Goal: Task Accomplishment & Management: Complete application form

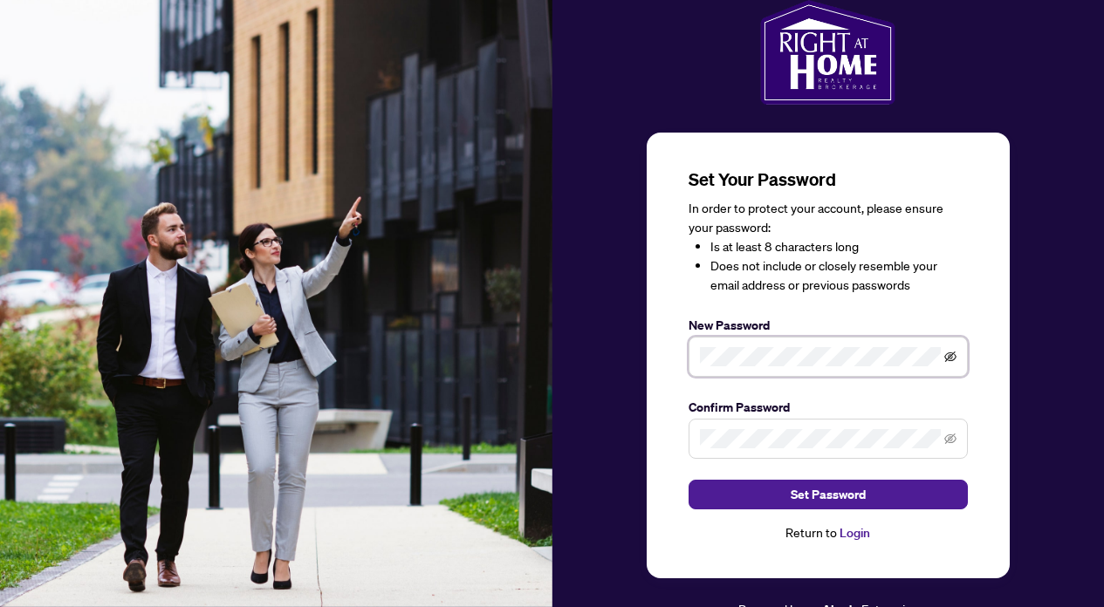
click at [954, 352] on icon "eye-invisible" at bounding box center [950, 357] width 12 height 12
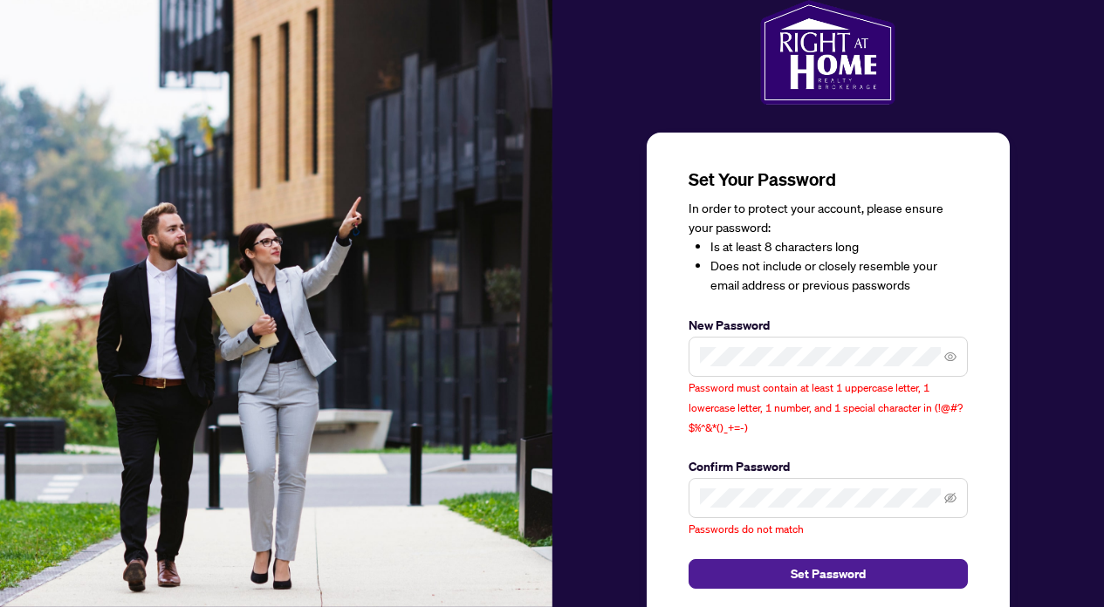
click at [810, 369] on span at bounding box center [828, 357] width 279 height 40
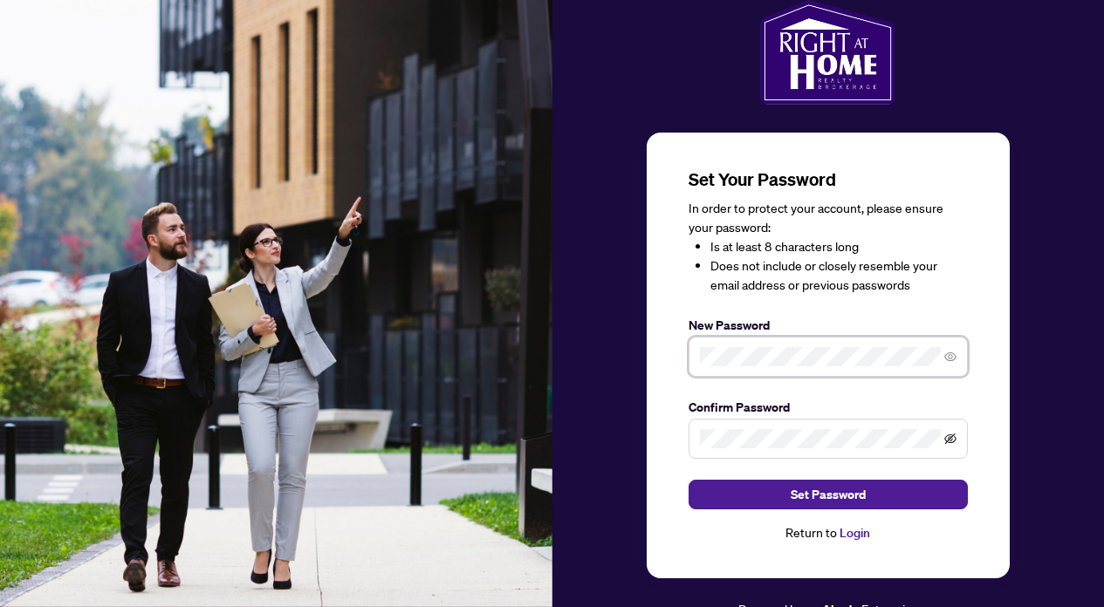
click at [948, 435] on icon "eye-invisible" at bounding box center [950, 439] width 12 height 10
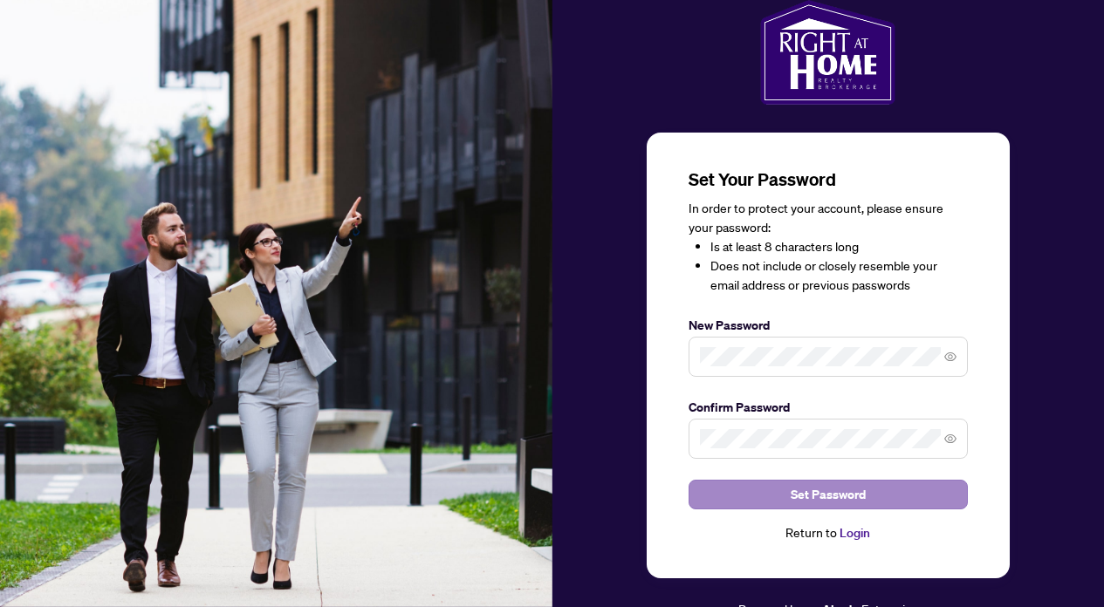
click at [770, 491] on button "Set Password" at bounding box center [828, 495] width 279 height 30
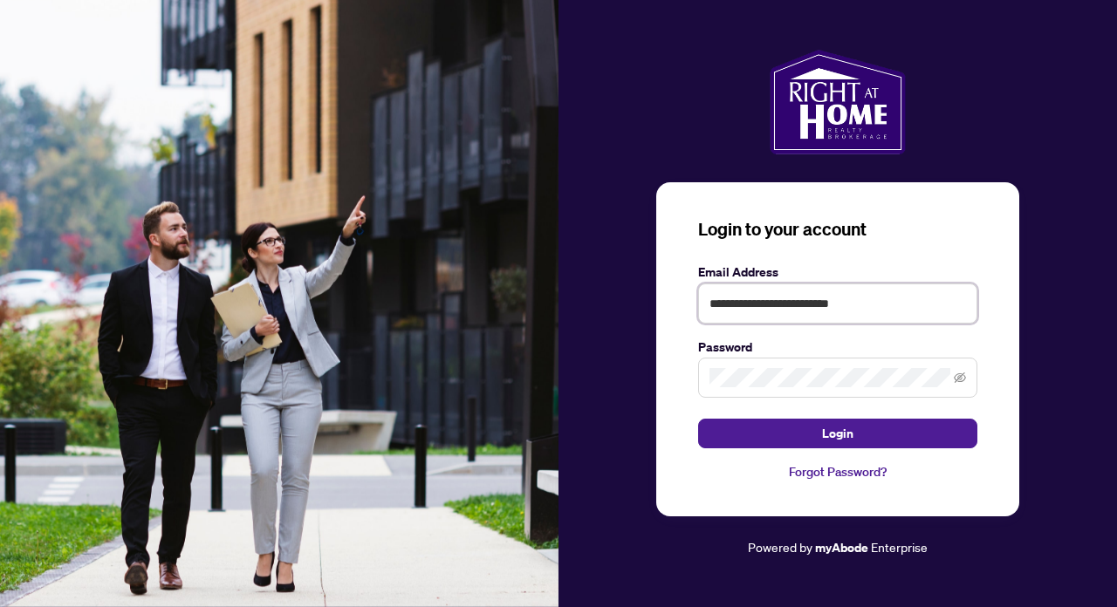
type input "**********"
click at [963, 376] on icon "eye-invisible" at bounding box center [960, 378] width 12 height 12
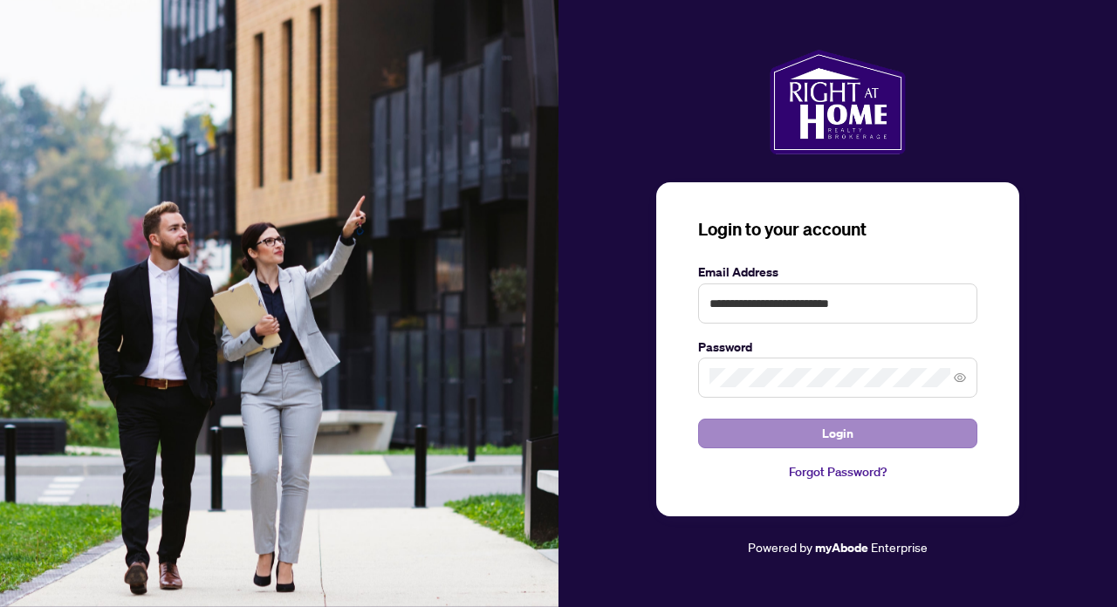
click at [815, 435] on button "Login" at bounding box center [837, 434] width 279 height 30
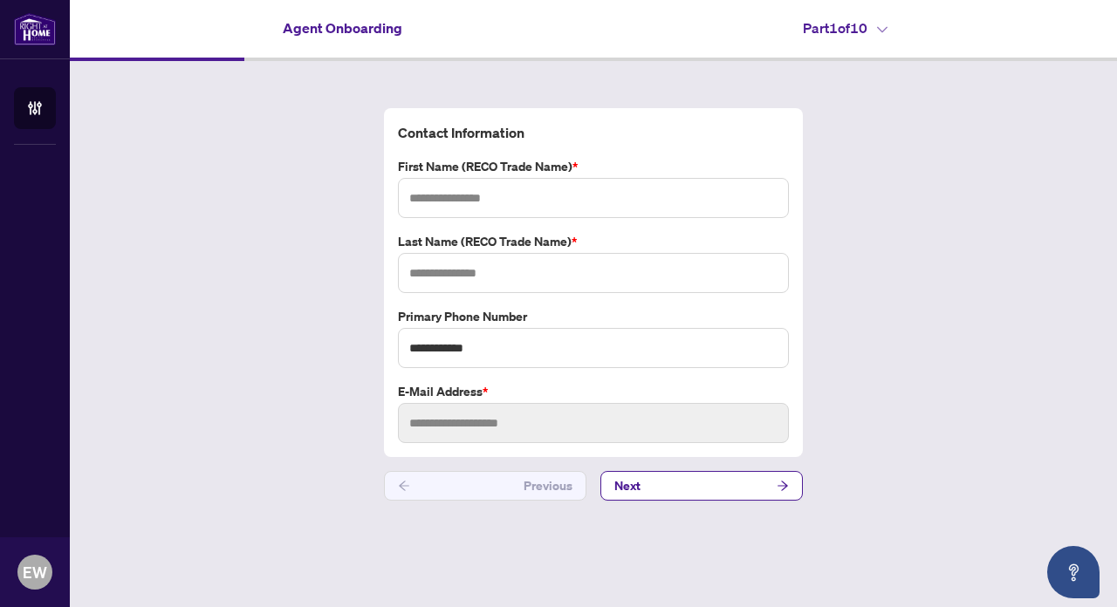
type input "*******"
type input "******"
type input "**********"
click at [663, 489] on button "Next" at bounding box center [701, 486] width 202 height 30
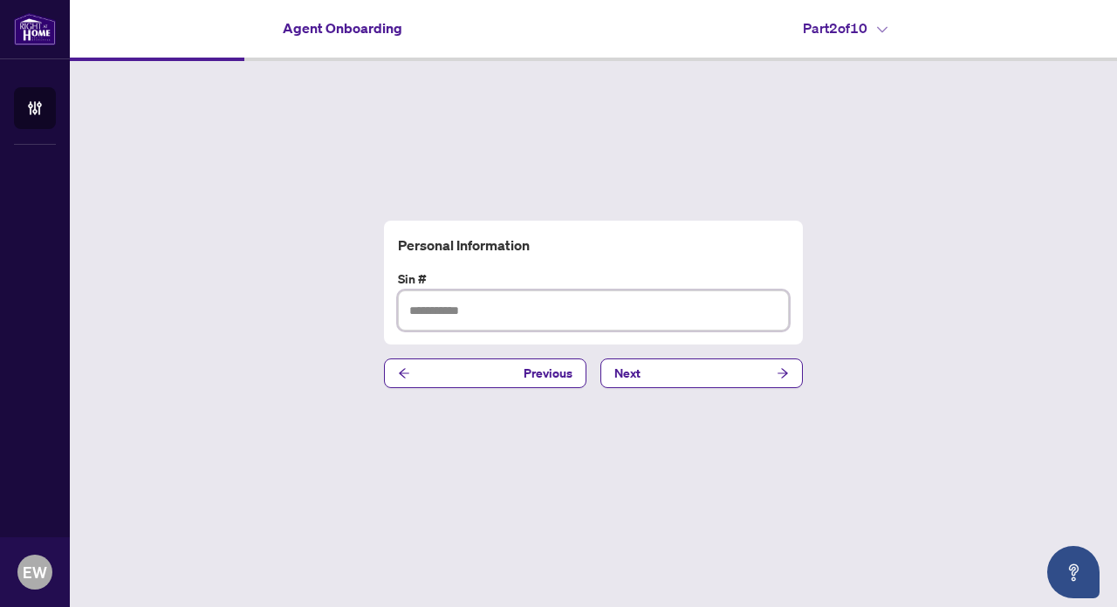
click at [453, 307] on input "text" at bounding box center [593, 311] width 391 height 40
type input "*********"
click at [661, 377] on button "Next" at bounding box center [701, 374] width 202 height 30
click at [524, 301] on input "text" at bounding box center [593, 311] width 391 height 40
paste input "**********"
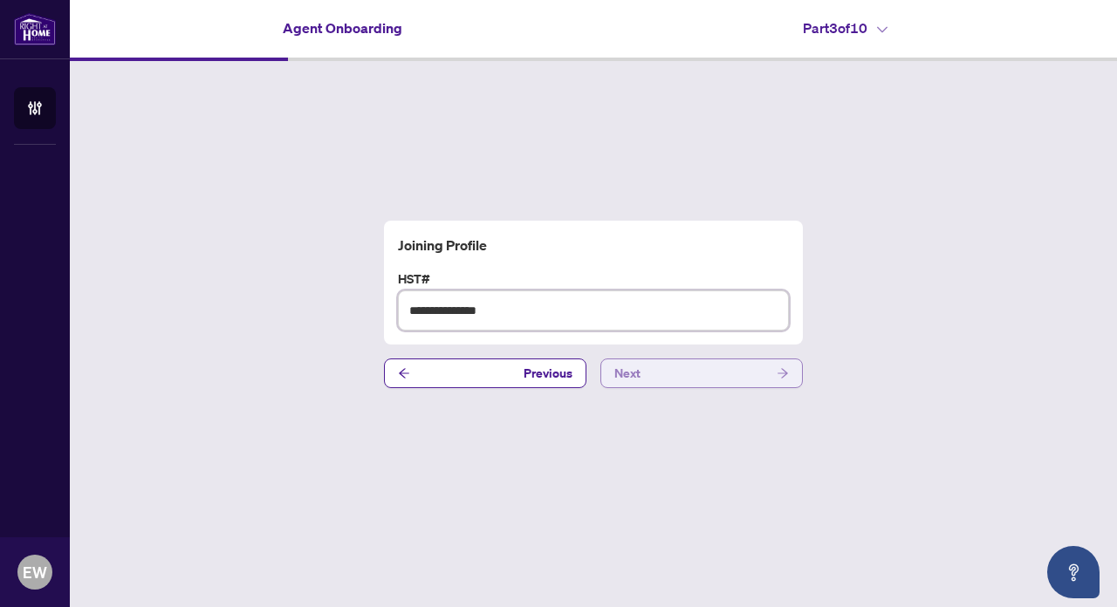
type input "**********"
click at [655, 372] on button "Next" at bounding box center [701, 374] width 202 height 30
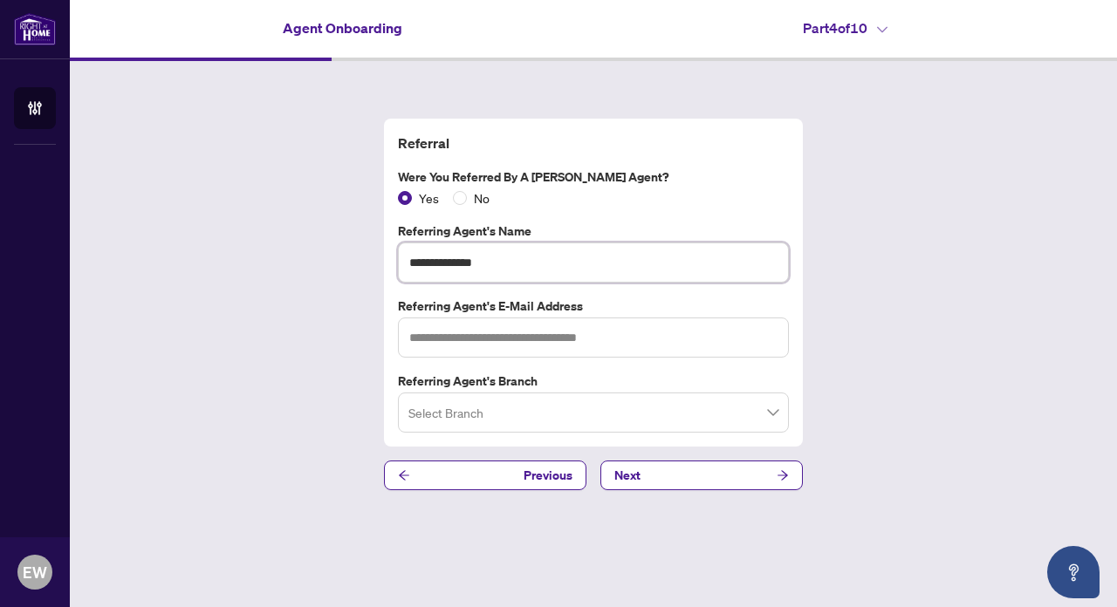
type input "**********"
paste input "**********"
type input "**********"
click at [452, 421] on input "search" at bounding box center [585, 415] width 354 height 38
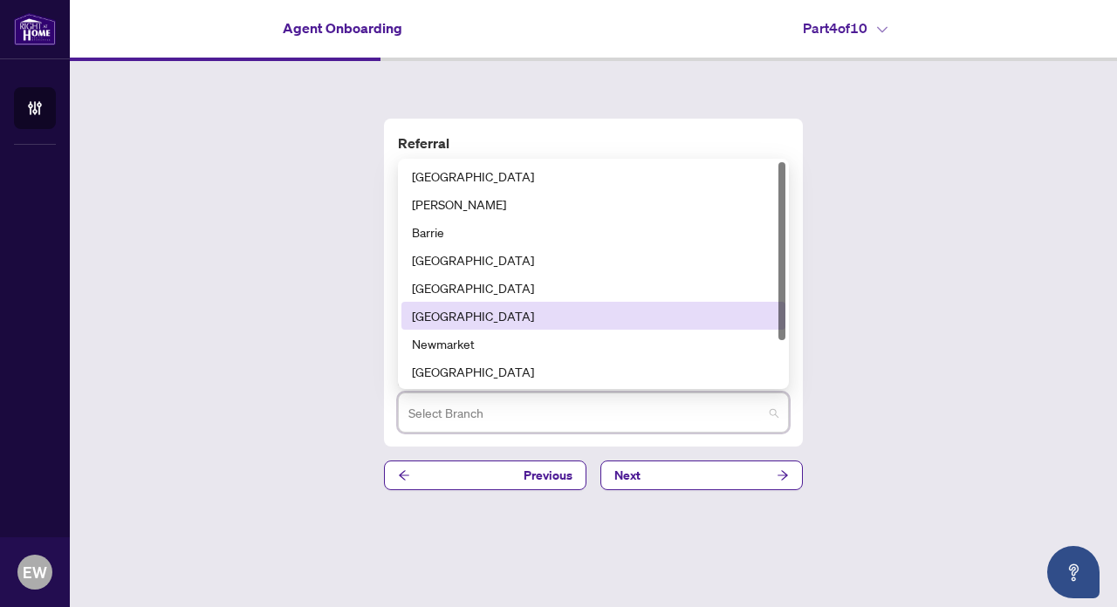
click at [456, 319] on div "[GEOGRAPHIC_DATA]" at bounding box center [593, 315] width 363 height 19
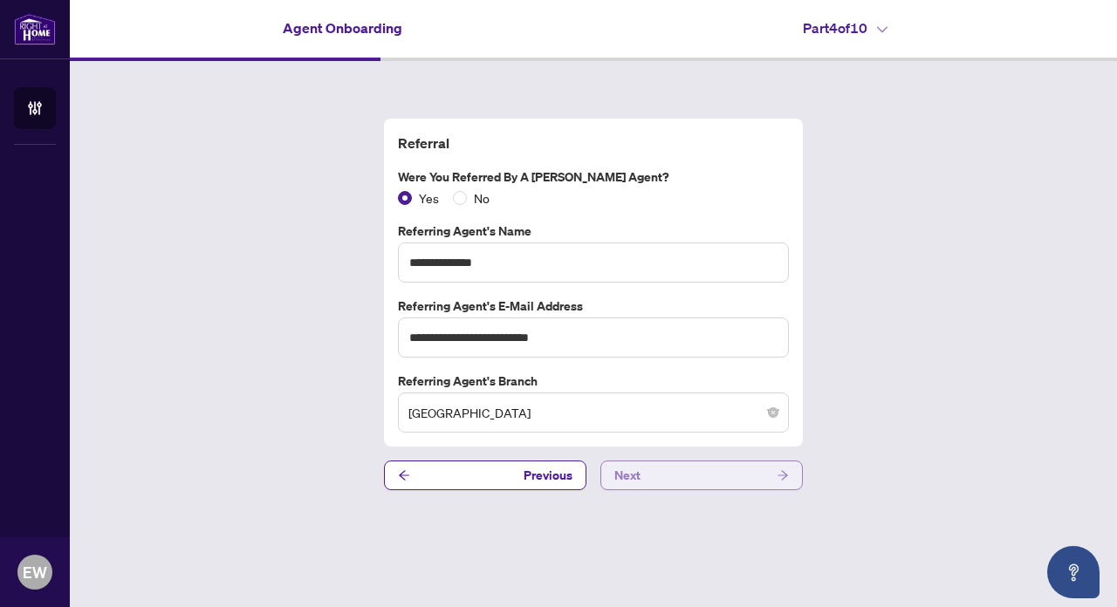
click at [684, 465] on button "Next" at bounding box center [701, 476] width 202 height 30
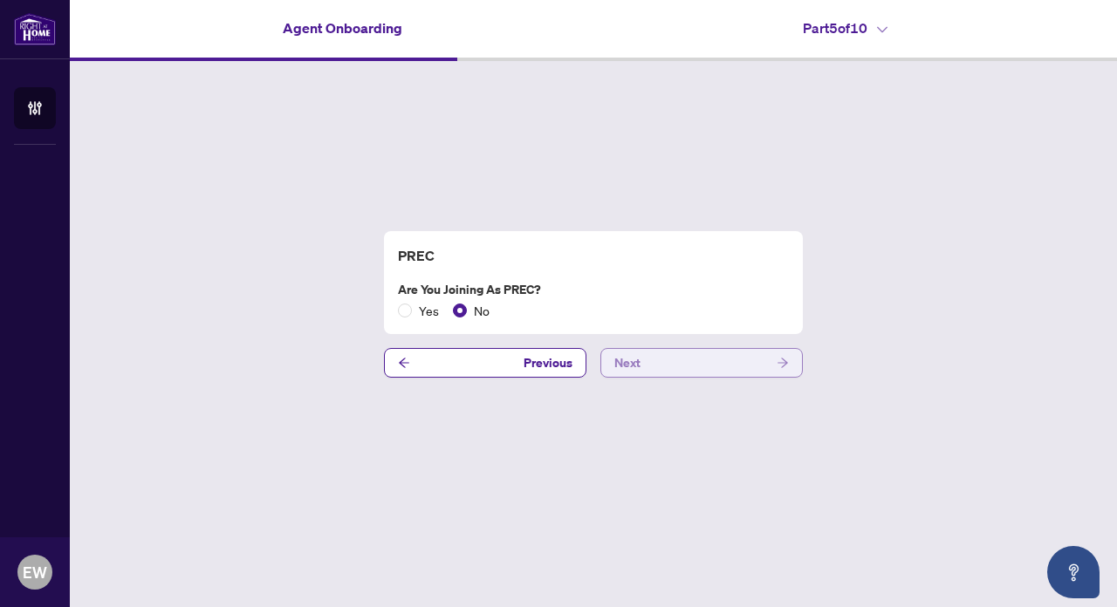
click at [671, 362] on button "Next" at bounding box center [701, 363] width 202 height 30
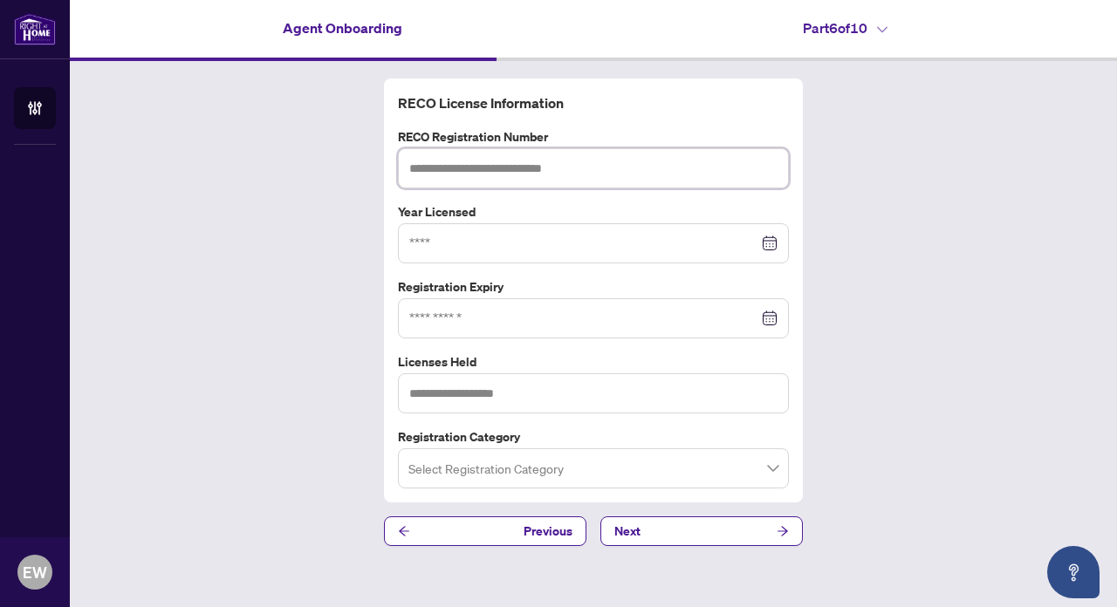
click at [546, 168] on input "text" at bounding box center [593, 168] width 391 height 40
click at [467, 162] on input "text" at bounding box center [593, 168] width 391 height 40
paste input "*******"
type input "*******"
click at [448, 319] on input at bounding box center [583, 318] width 349 height 19
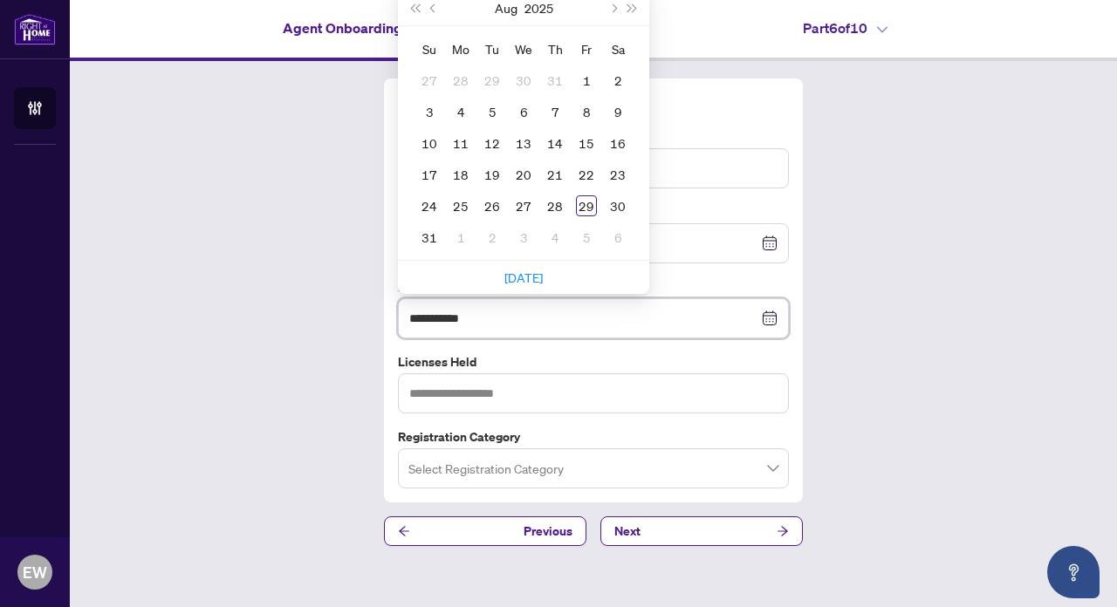
type input "**********"
click at [617, 5] on button "Next month (PageDown)" at bounding box center [612, 7] width 19 height 35
click at [632, 8] on span "Next year (Control + right)" at bounding box center [632, 7] width 9 height 9
click at [632, 9] on span "Next year (Control + right)" at bounding box center [632, 7] width 9 height 9
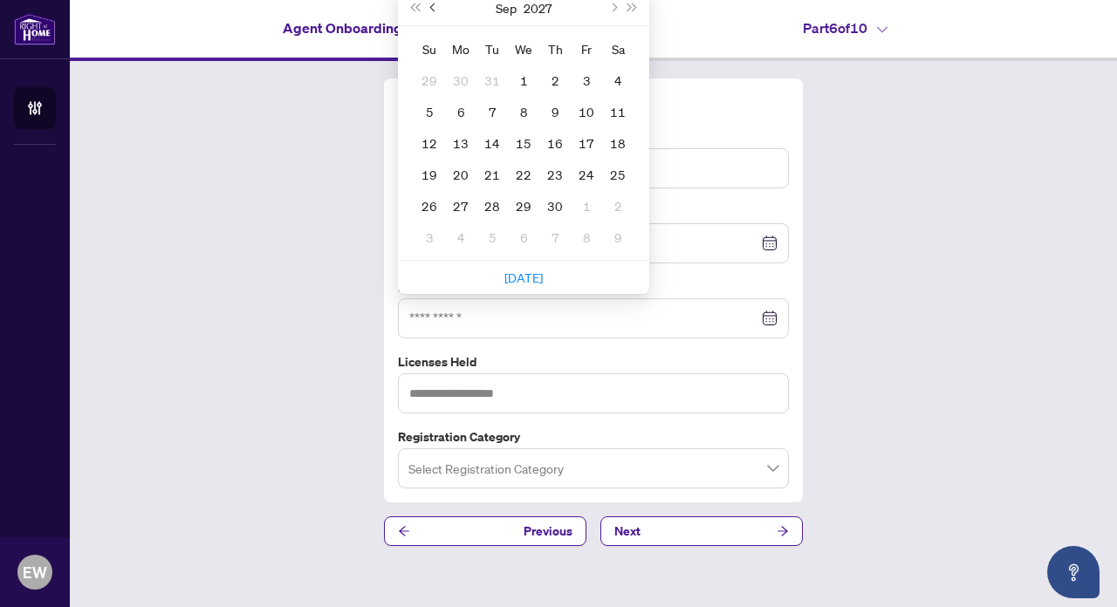
click at [432, 6] on span "Previous month (PageUp)" at bounding box center [434, 7] width 9 height 9
type input "**********"
click at [491, 203] on div "31" at bounding box center [492, 205] width 21 height 21
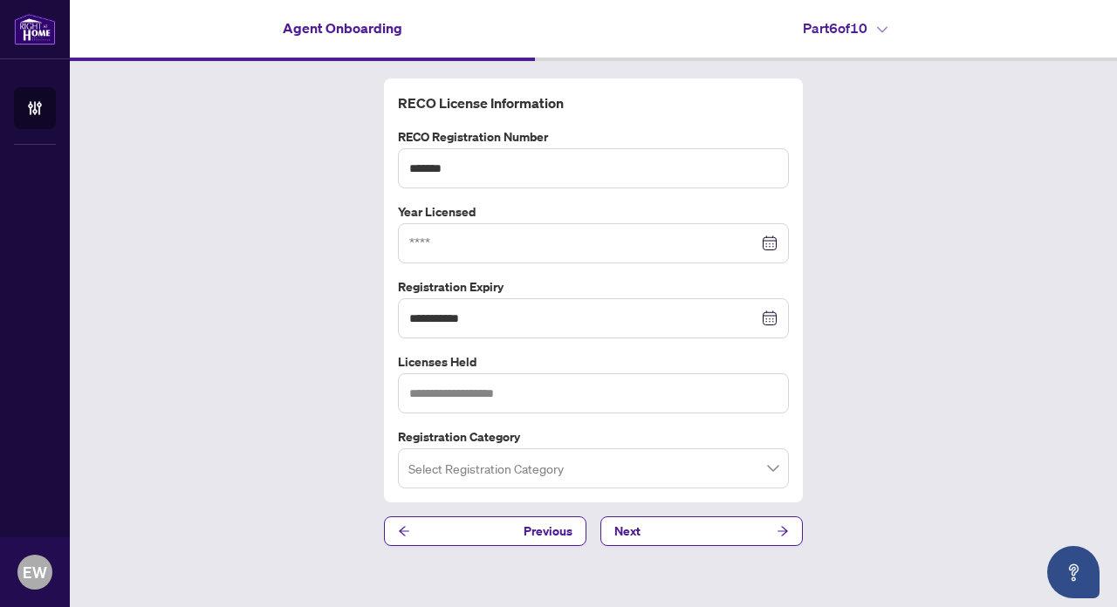
click at [771, 241] on div at bounding box center [593, 243] width 368 height 19
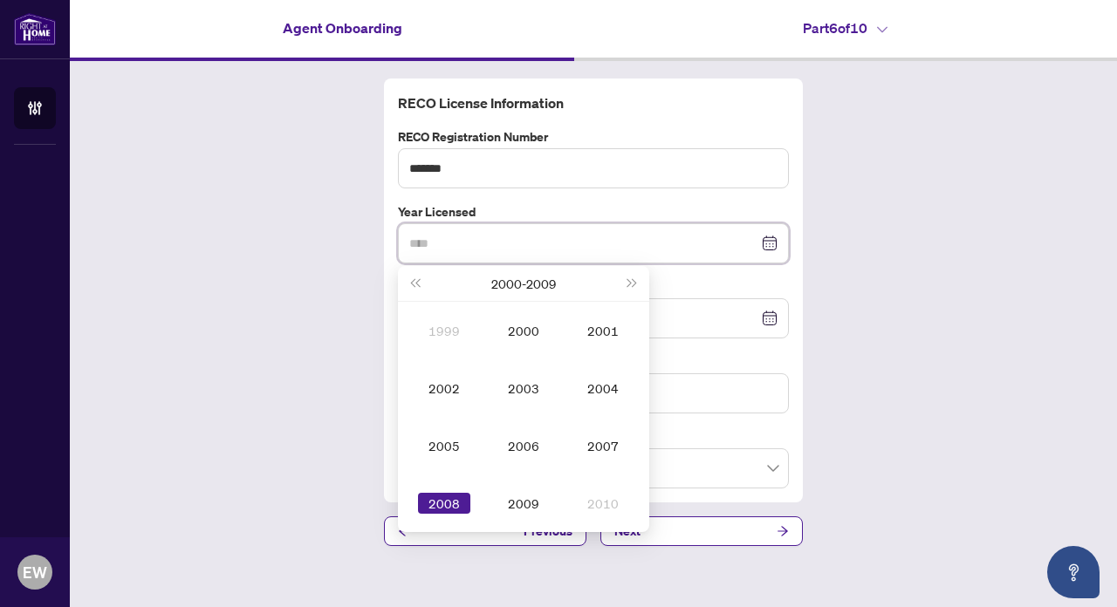
type input "****"
click at [457, 503] on div "2008" at bounding box center [444, 503] width 52 height 21
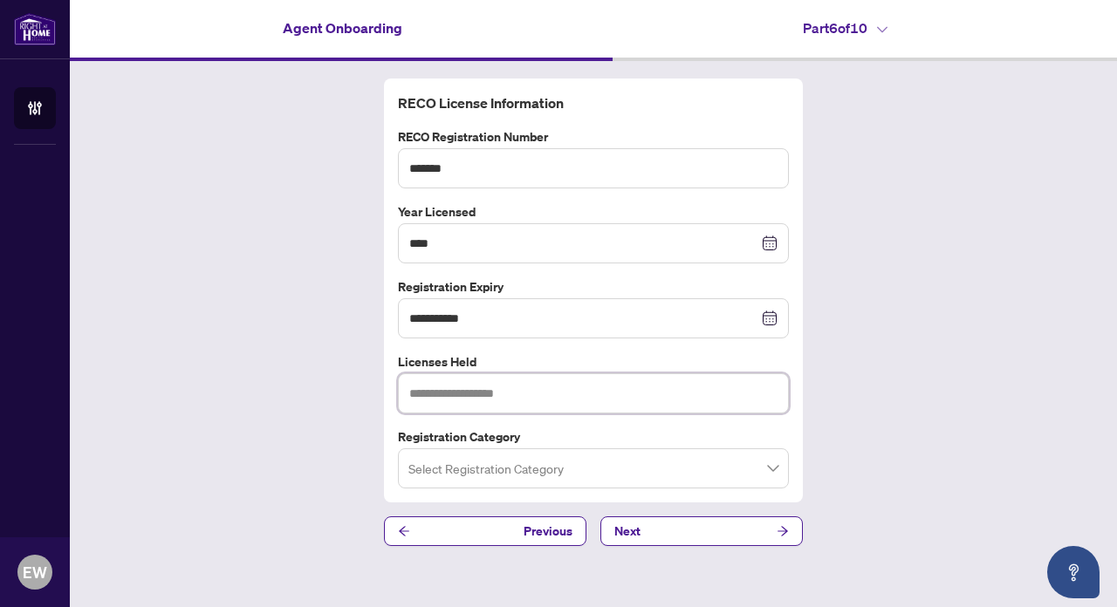
click at [490, 393] on input "text" at bounding box center [593, 393] width 391 height 40
click at [497, 472] on input "search" at bounding box center [585, 471] width 354 height 38
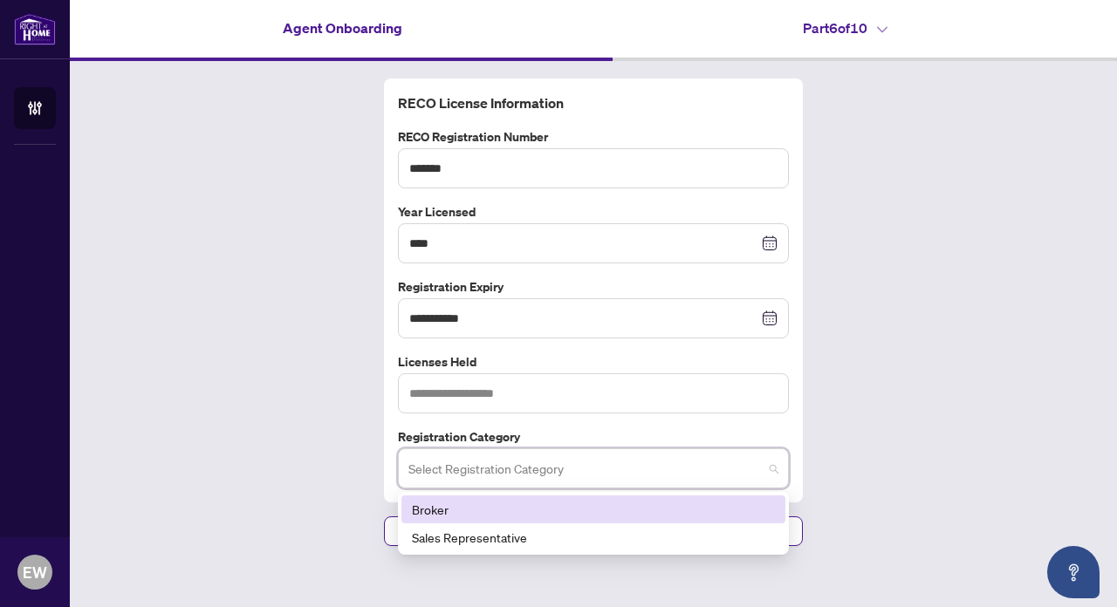
click at [448, 500] on div "Broker" at bounding box center [593, 509] width 363 height 19
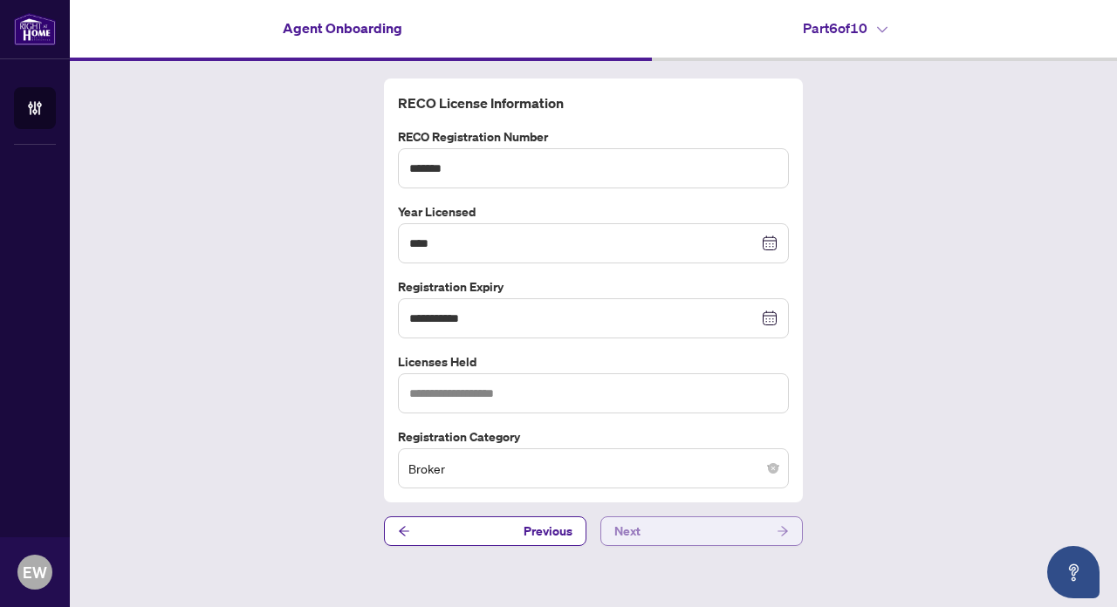
click at [663, 526] on button "Next" at bounding box center [701, 532] width 202 height 30
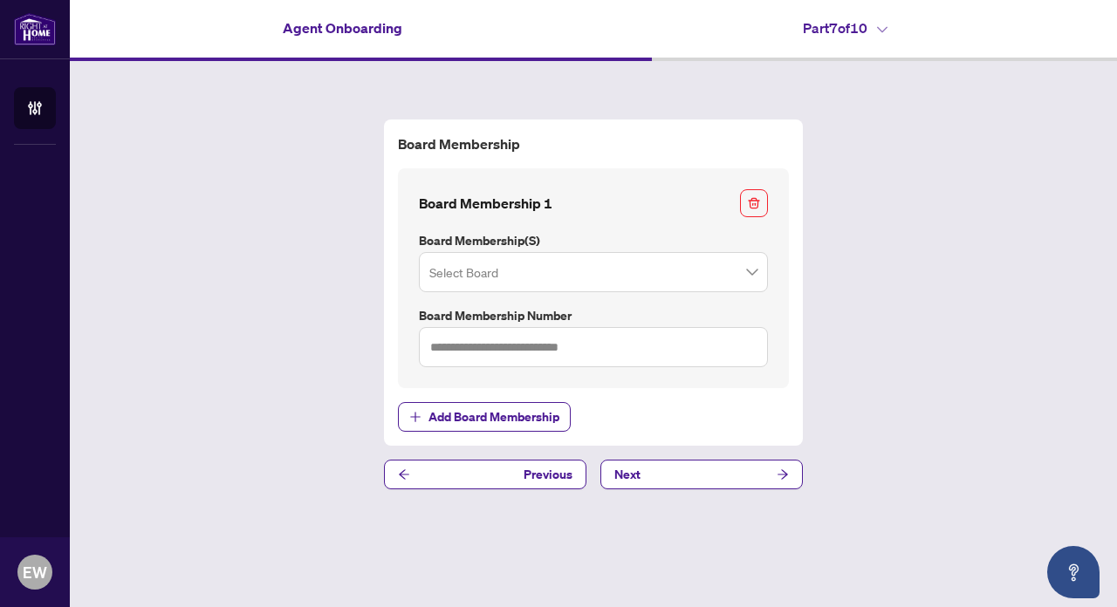
click at [564, 272] on input "search" at bounding box center [585, 275] width 312 height 38
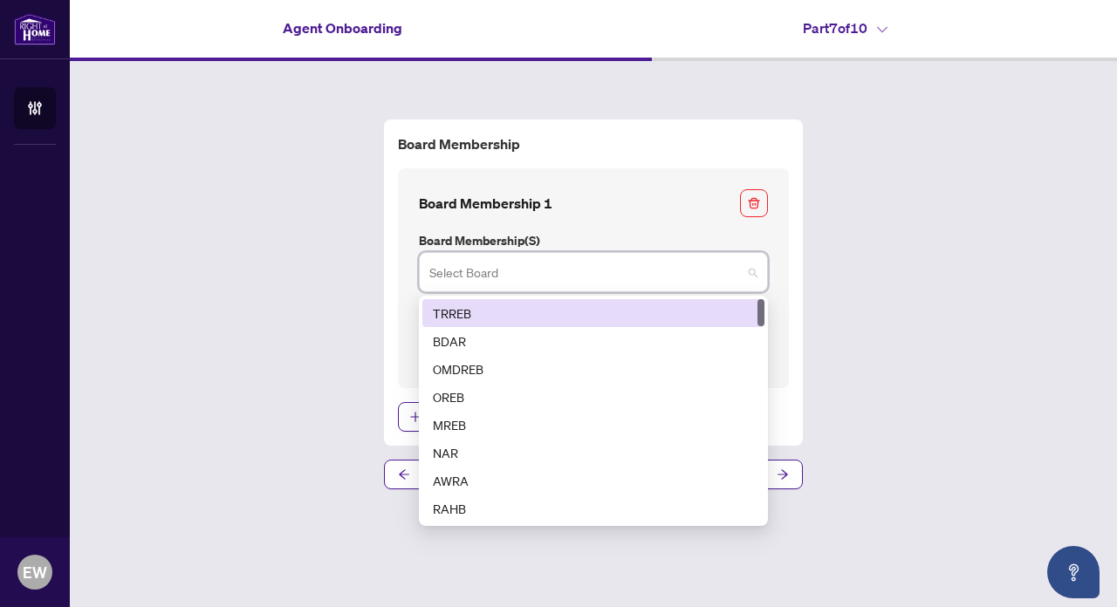
click at [460, 314] on div "TRREB" at bounding box center [593, 313] width 321 height 19
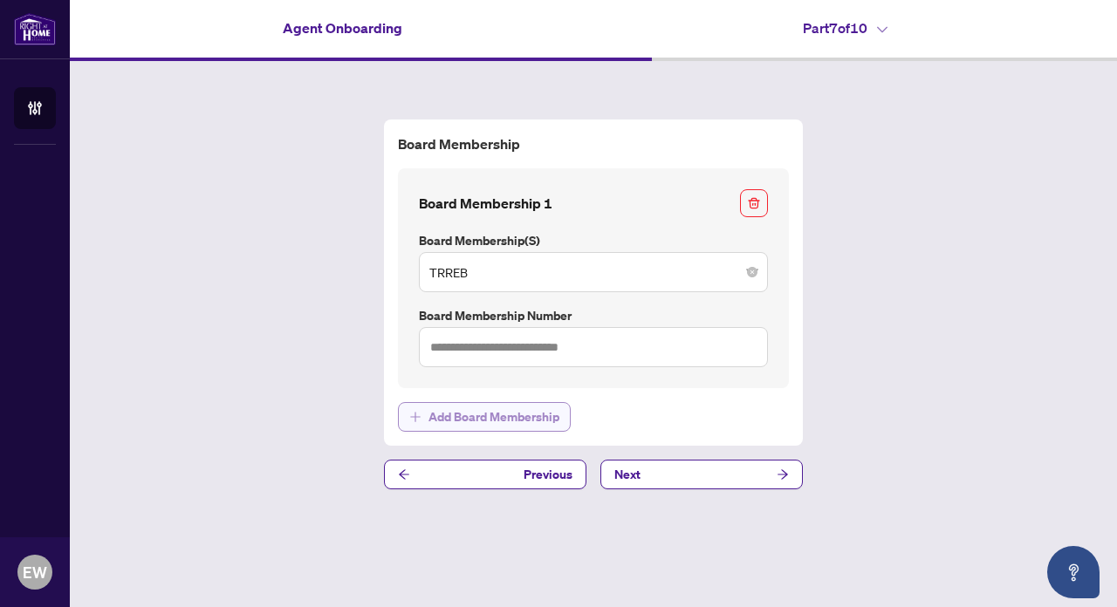
click at [472, 419] on span "Add Board Membership" at bounding box center [493, 417] width 131 height 28
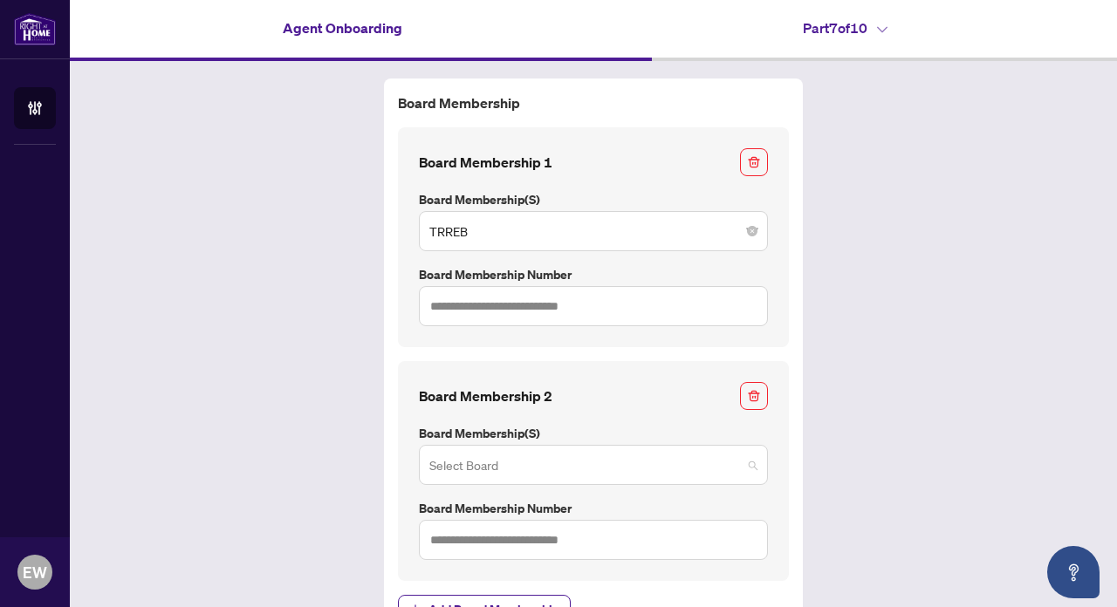
click at [464, 456] on input "search" at bounding box center [585, 468] width 312 height 38
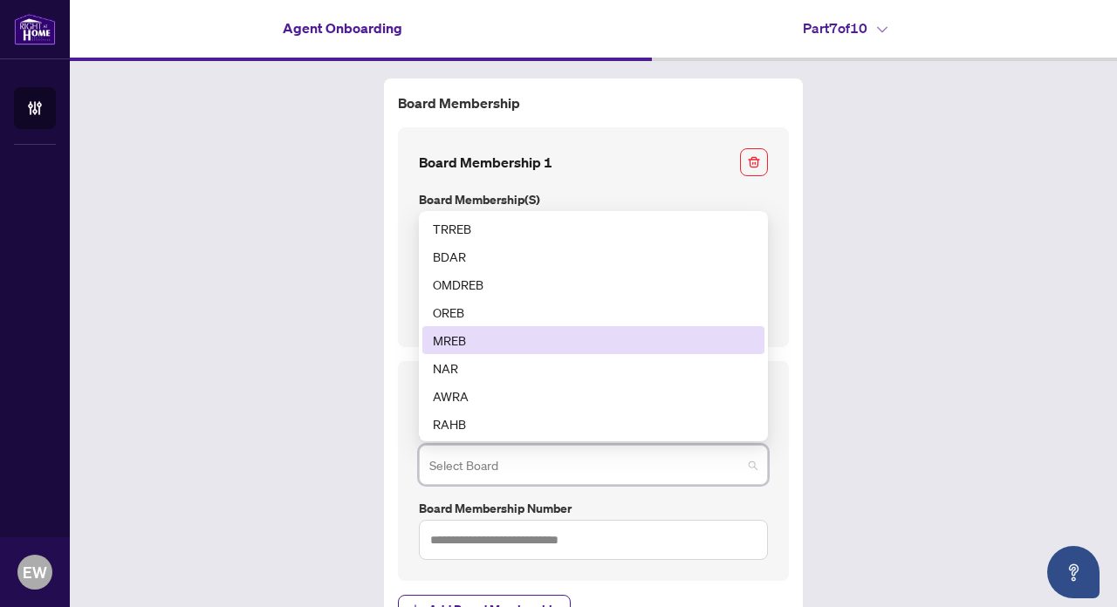
click at [450, 339] on div "MREB" at bounding box center [593, 340] width 321 height 19
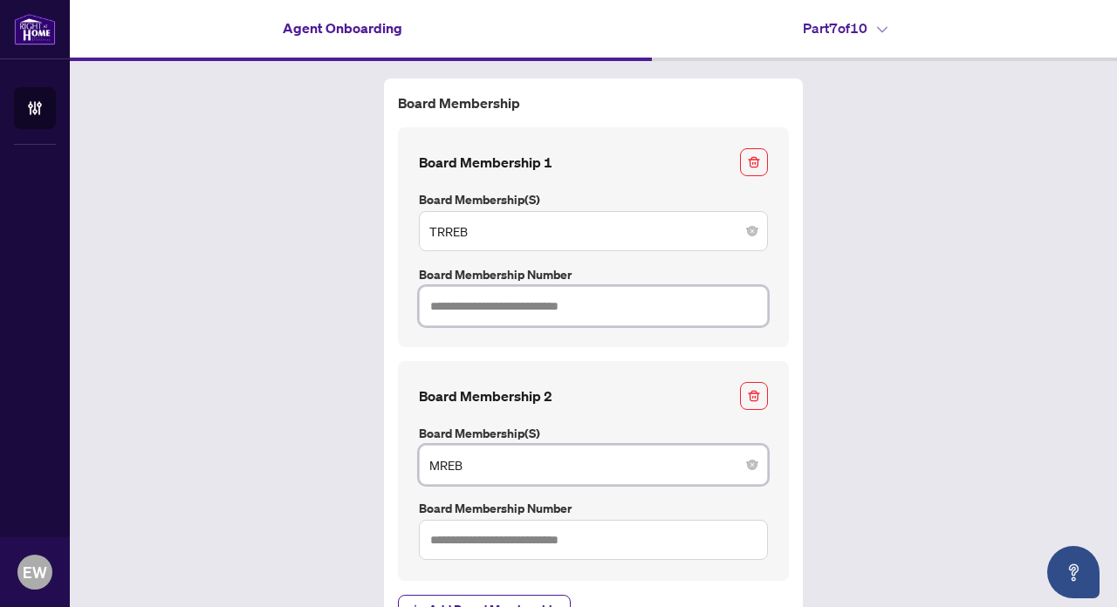
click at [469, 299] on input "text" at bounding box center [593, 306] width 349 height 40
click at [507, 317] on input "text" at bounding box center [593, 306] width 349 height 40
paste input "*******"
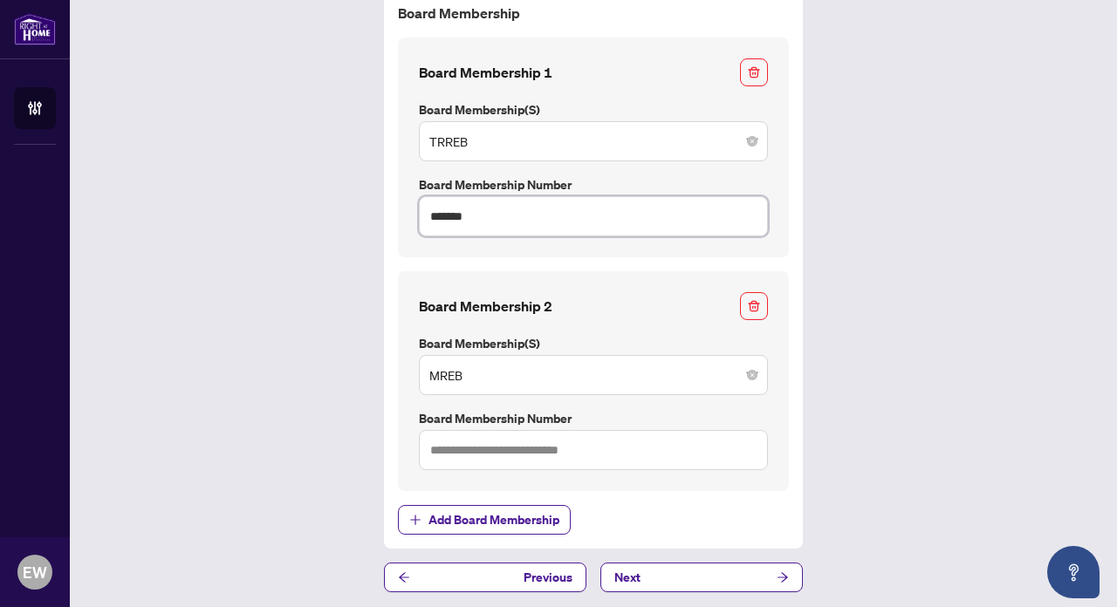
scroll to position [89, 0]
type input "*******"
click at [481, 445] on input "text" at bounding box center [593, 451] width 349 height 40
paste input "**********"
click at [460, 450] on input "**********" at bounding box center [593, 451] width 349 height 40
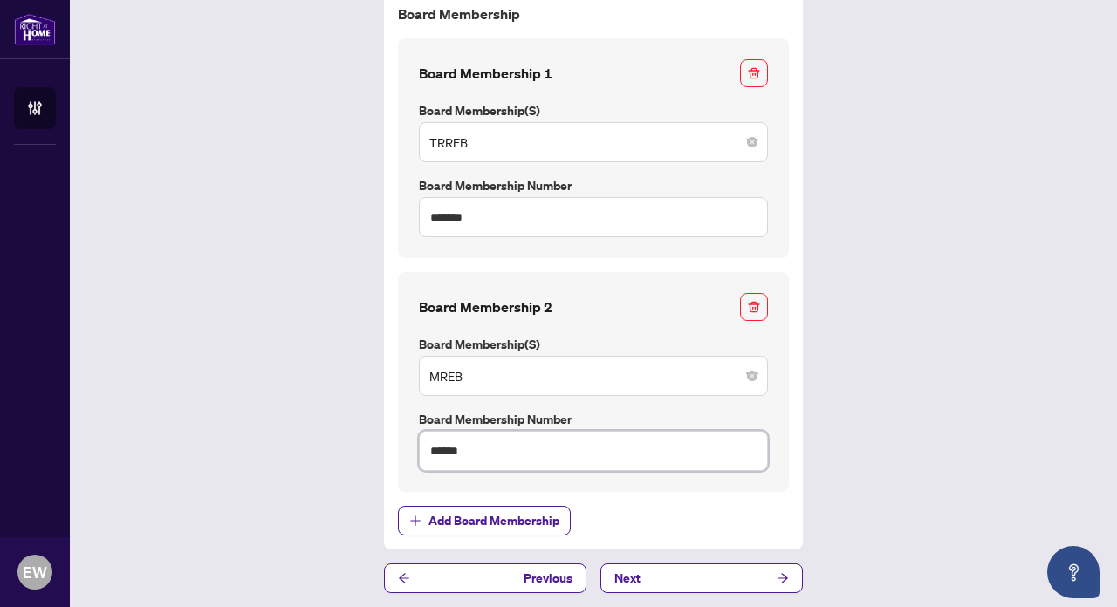
scroll to position [0, 0]
type input "******"
click at [647, 573] on button "Next" at bounding box center [701, 579] width 202 height 30
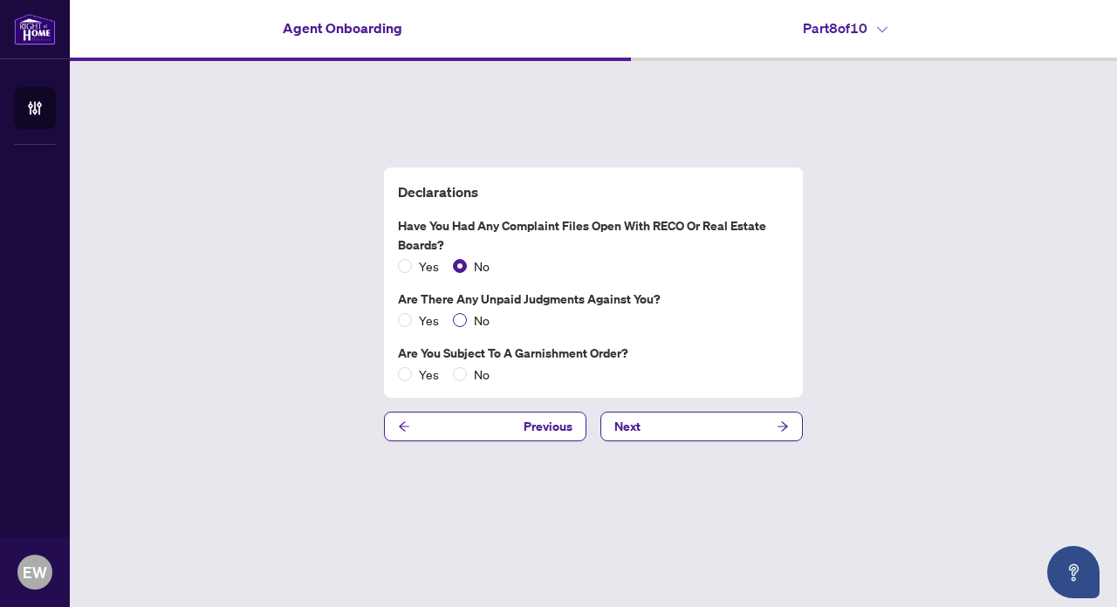
click at [462, 319] on span at bounding box center [460, 320] width 14 height 14
click at [463, 372] on span at bounding box center [460, 374] width 14 height 14
click at [700, 432] on button "Next" at bounding box center [701, 427] width 202 height 30
click at [695, 422] on button "Next" at bounding box center [701, 427] width 202 height 30
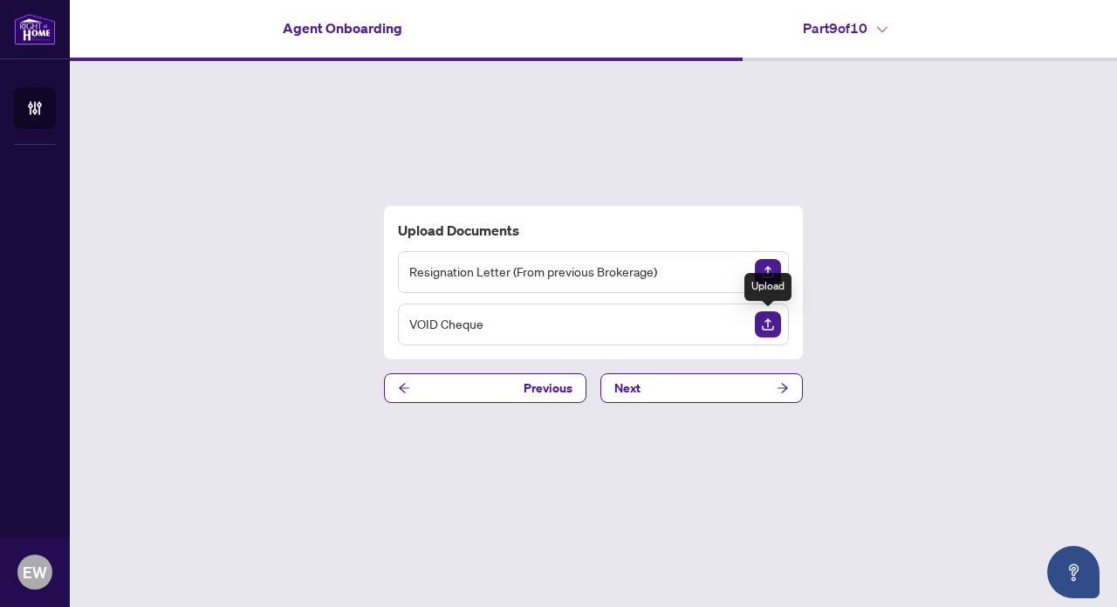
click at [760, 325] on img "Upload Document" at bounding box center [768, 325] width 26 height 26
click at [770, 276] on img "Upload Document" at bounding box center [768, 272] width 26 height 26
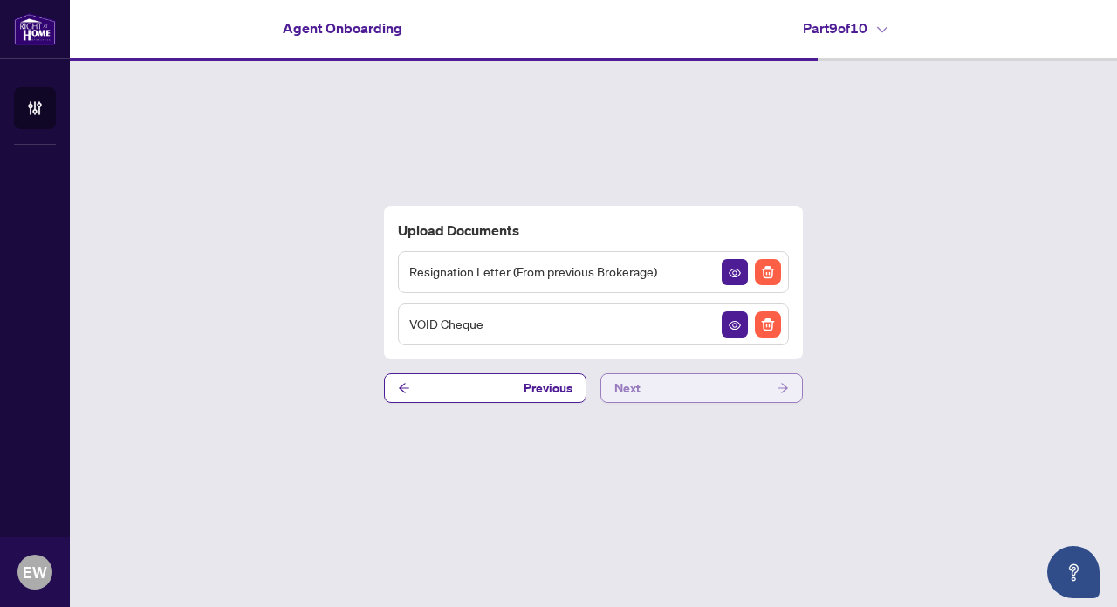
click at [725, 391] on button "Next" at bounding box center [701, 388] width 202 height 30
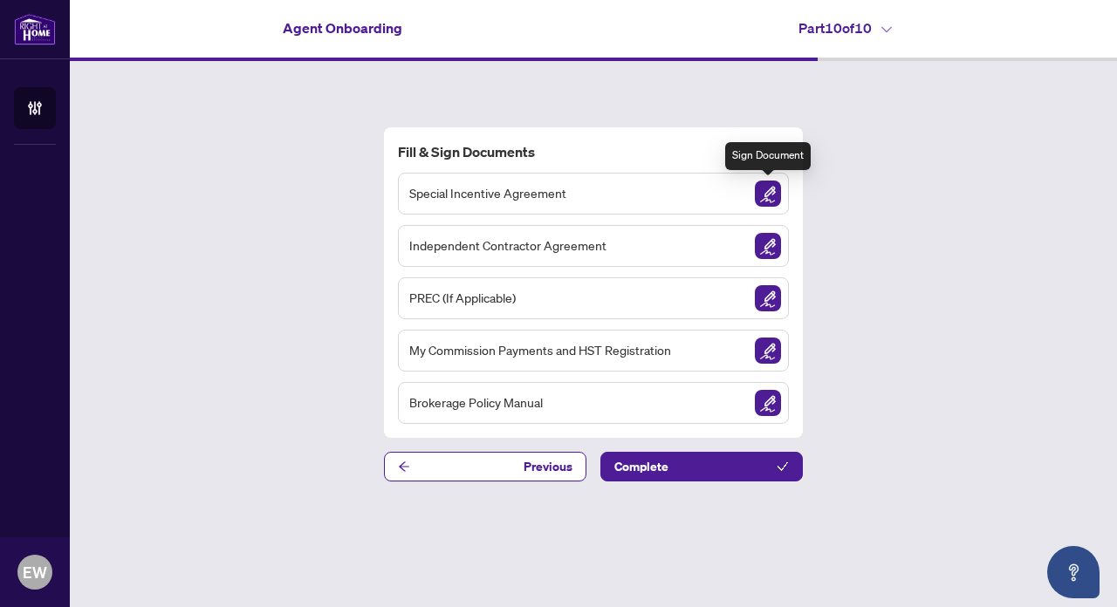
click at [771, 191] on img "Sign Document" at bounding box center [768, 194] width 26 height 26
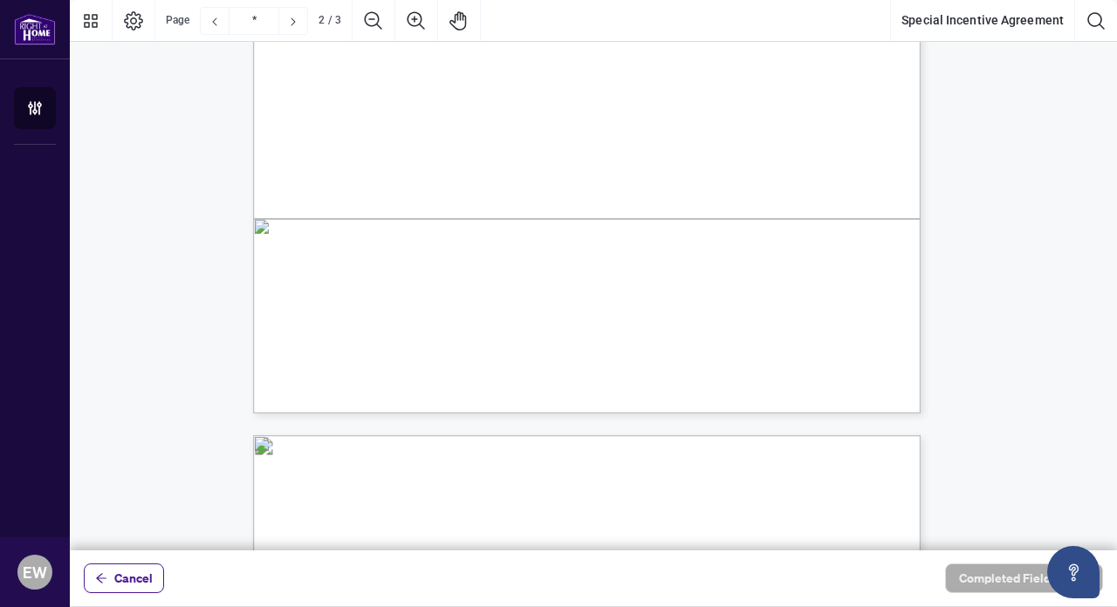
scroll to position [1398, 0]
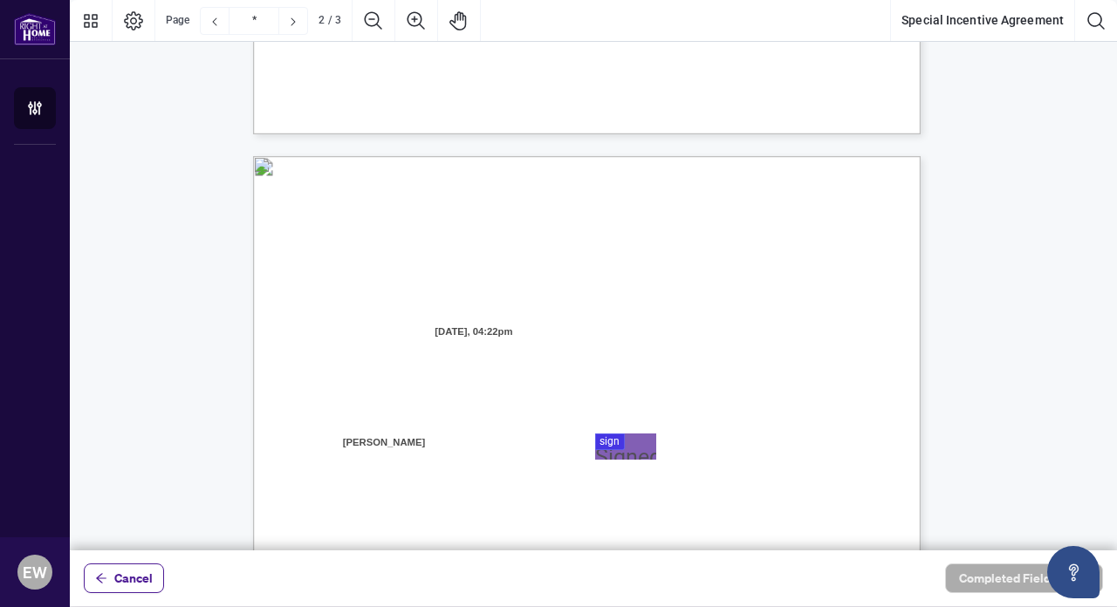
type input "*"
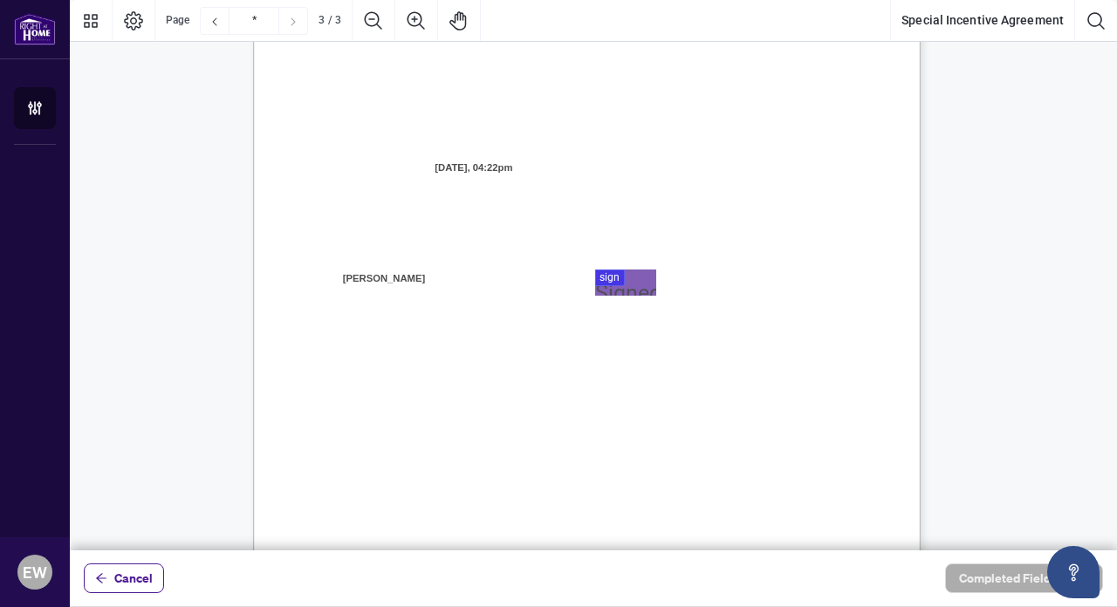
scroll to position [1840, 0]
click at [628, 273] on div at bounding box center [593, 275] width 1047 height 551
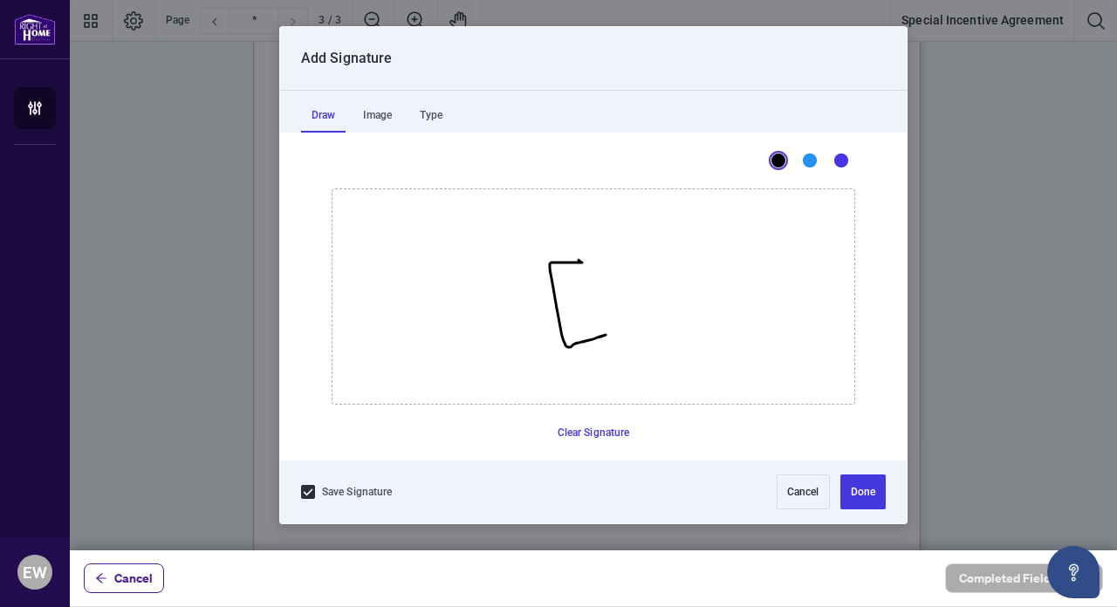
drag, startPoint x: 582, startPoint y: 263, endPoint x: 606, endPoint y: 335, distance: 76.4
drag, startPoint x: 564, startPoint y: 315, endPoint x: 601, endPoint y: 311, distance: 37.8
drag, startPoint x: 611, startPoint y: 264, endPoint x: 619, endPoint y: 332, distance: 67.6
drag, startPoint x: 648, startPoint y: 270, endPoint x: 653, endPoint y: 312, distance: 43.0
drag, startPoint x: 636, startPoint y: 289, endPoint x: 665, endPoint y: 289, distance: 28.8
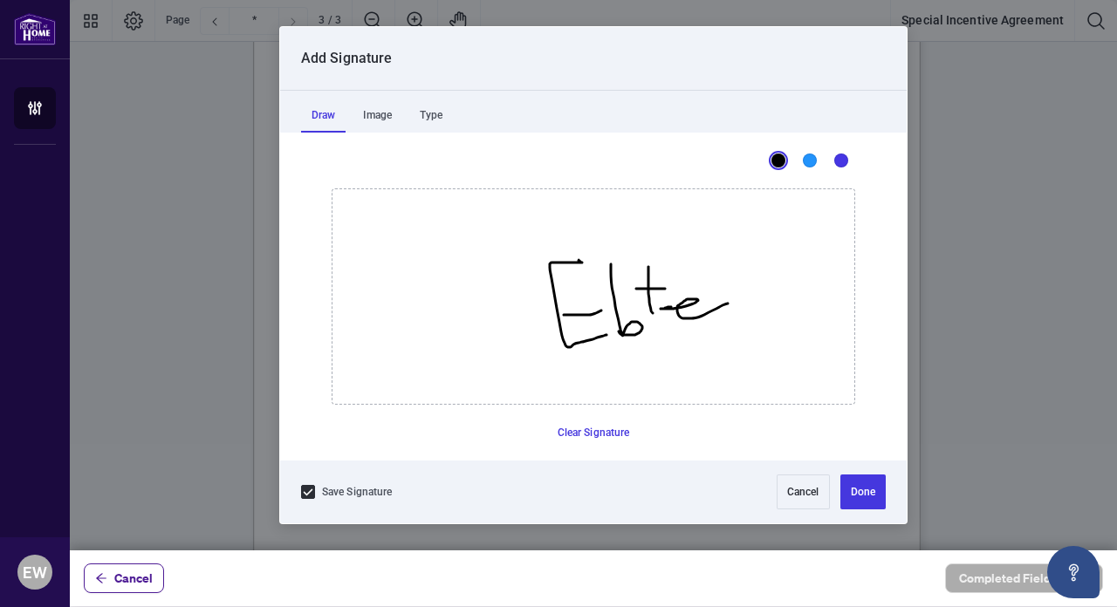
drag, startPoint x: 671, startPoint y: 307, endPoint x: 728, endPoint y: 303, distance: 56.9
drag, startPoint x: 727, startPoint y: 269, endPoint x: 751, endPoint y: 325, distance: 61.8
drag, startPoint x: 768, startPoint y: 308, endPoint x: 803, endPoint y: 323, distance: 37.9
drag, startPoint x: 811, startPoint y: 267, endPoint x: 832, endPoint y: 325, distance: 62.4
click at [860, 488] on button "Done" at bounding box center [862, 492] width 45 height 35
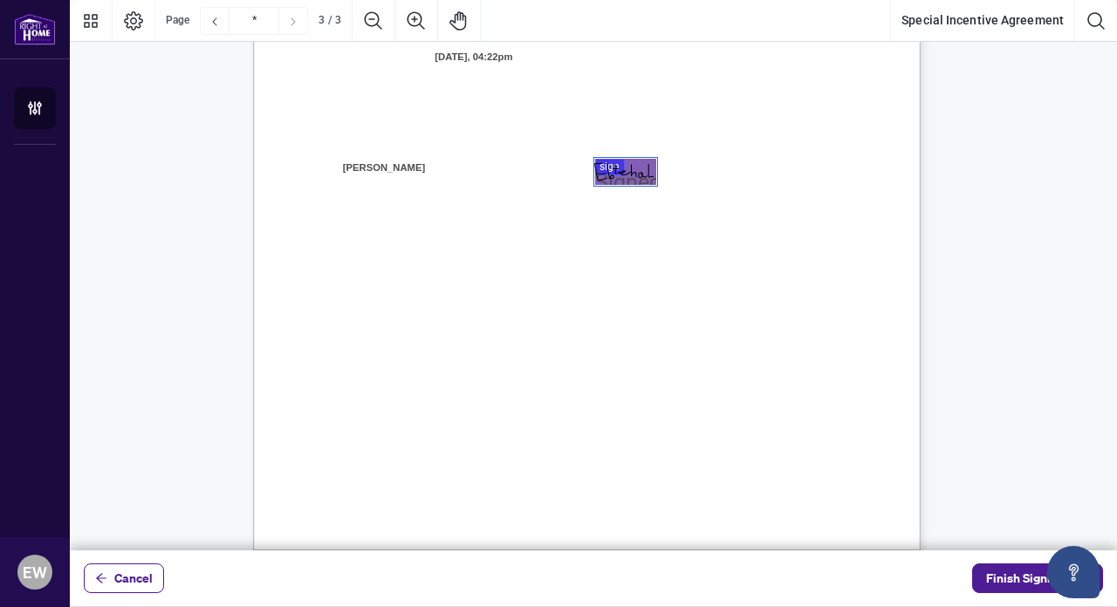
scroll to position [2007, 0]
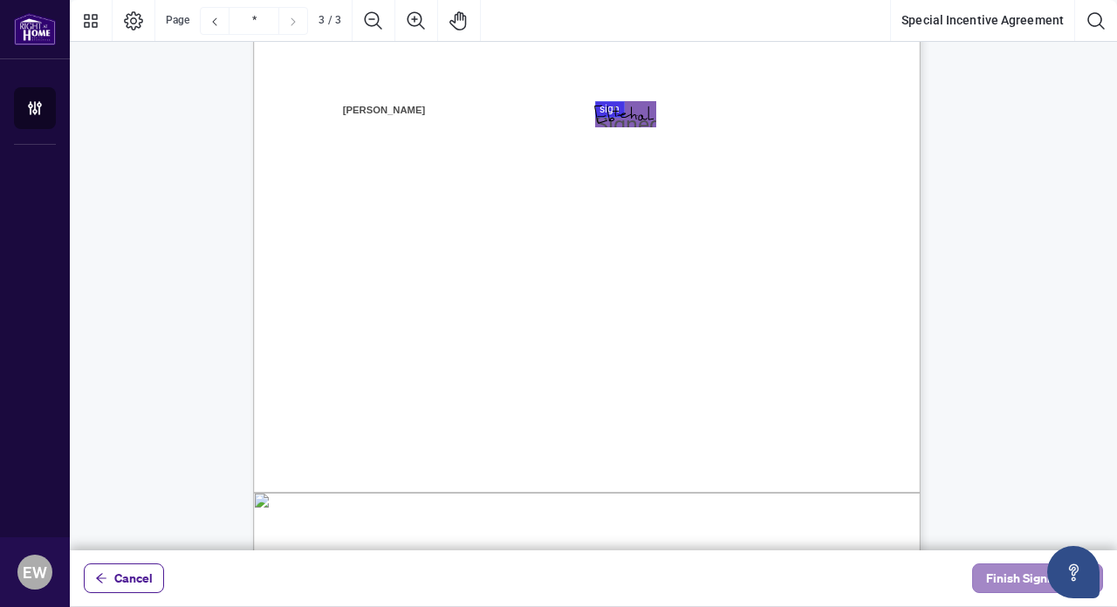
click at [997, 572] on span "Finish Signing" at bounding box center [1025, 579] width 79 height 28
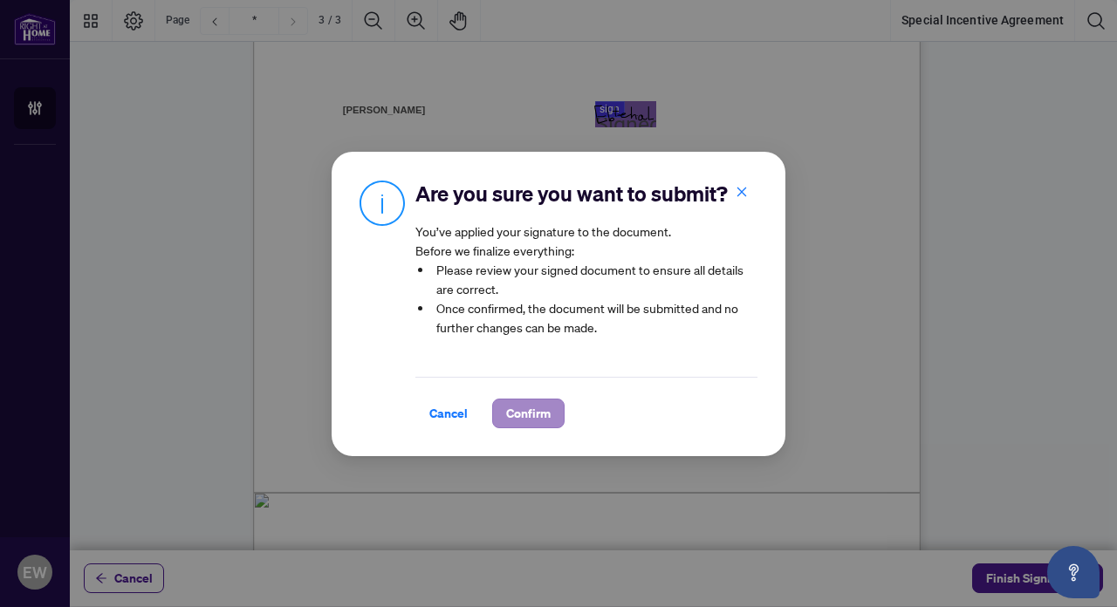
click at [532, 418] on span "Confirm" at bounding box center [528, 414] width 45 height 28
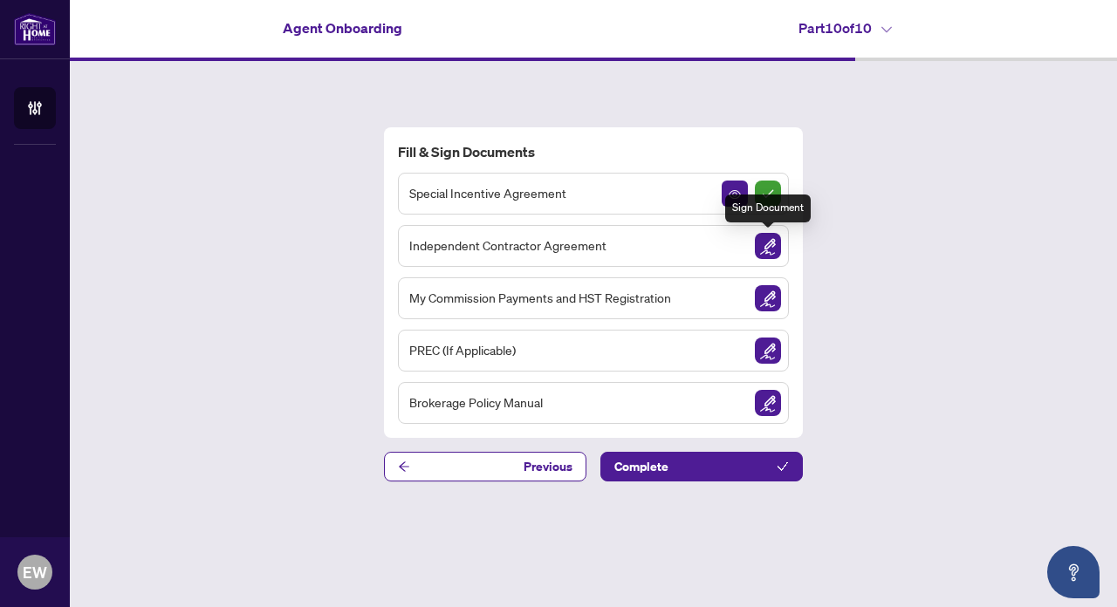
click at [761, 241] on img "Sign Document" at bounding box center [768, 246] width 26 height 26
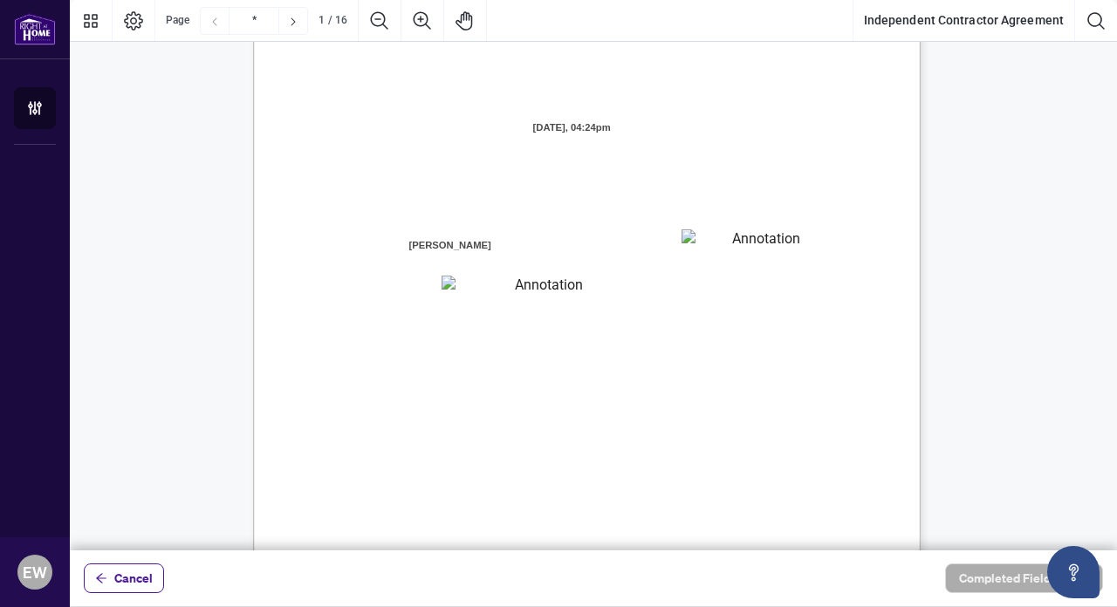
scroll to position [153, 0]
click at [729, 249] on textarea "01K2N7ZVXADQDZS13CP82GTG0Z" at bounding box center [760, 242] width 157 height 26
type textarea "**********"
click at [514, 292] on textarea "01K2N800VRNZWEDT7GS4268ZBH" at bounding box center [542, 286] width 201 height 23
type textarea "**********"
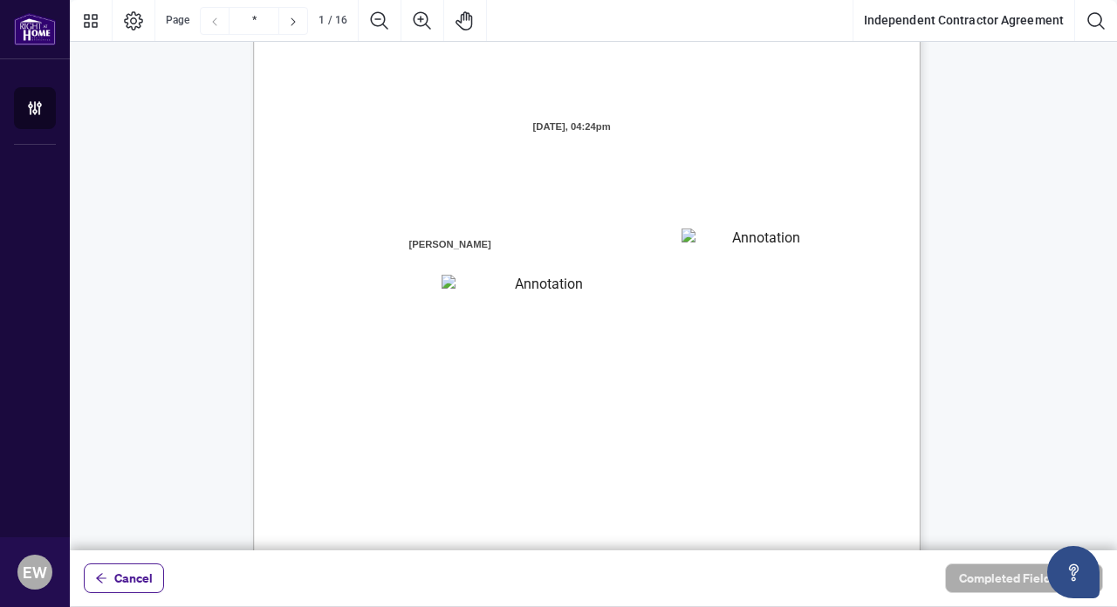
click at [604, 376] on span "facilities, and equipment required to conduct a real estate brokerage busines" at bounding box center [529, 378] width 394 height 16
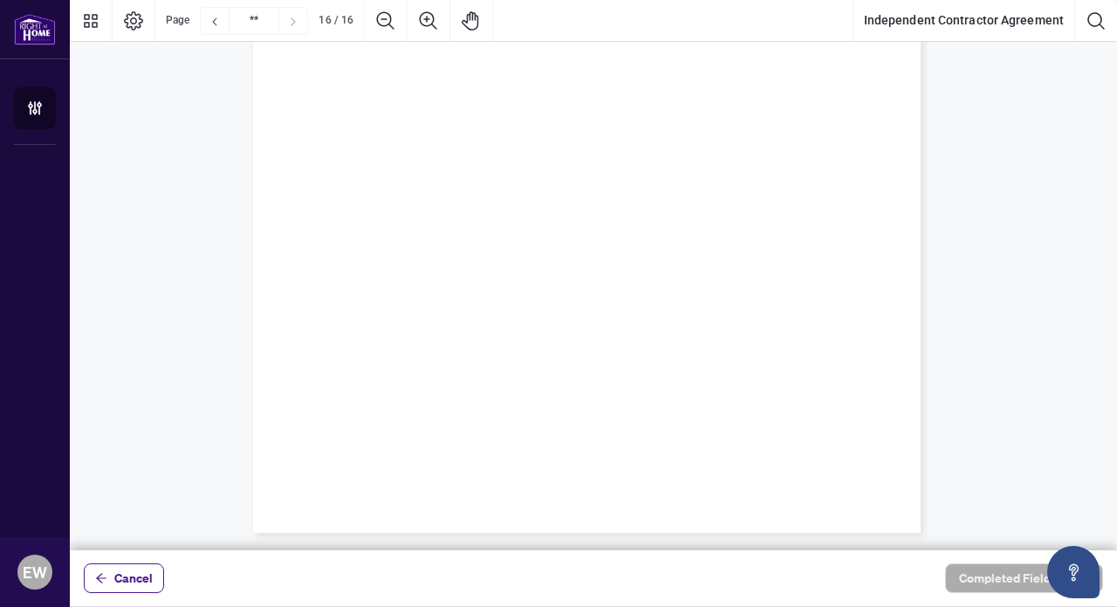
type input "**"
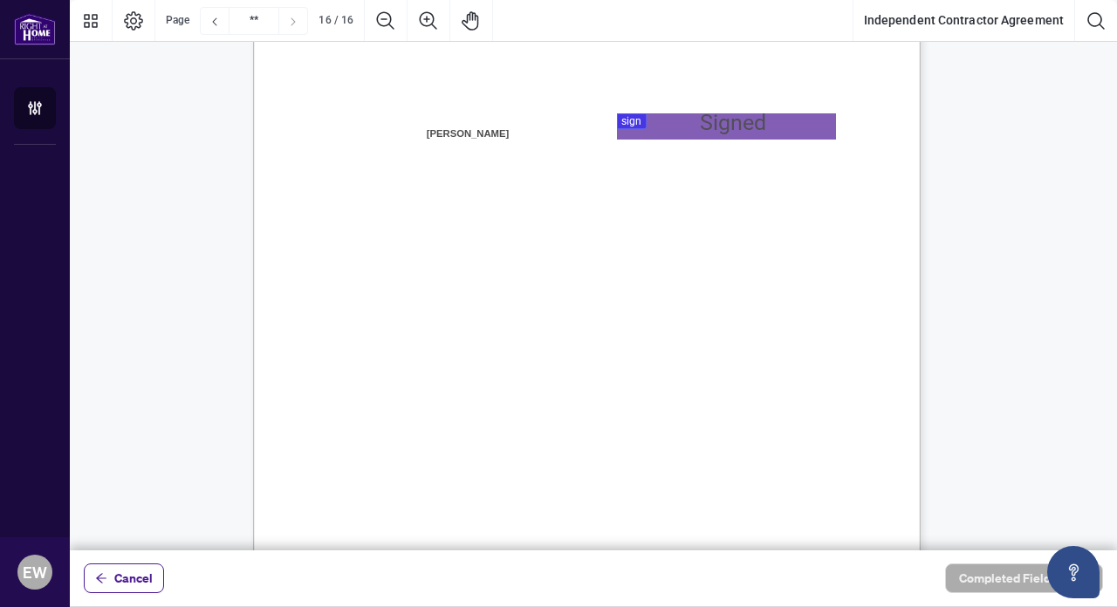
scroll to position [13267, 0]
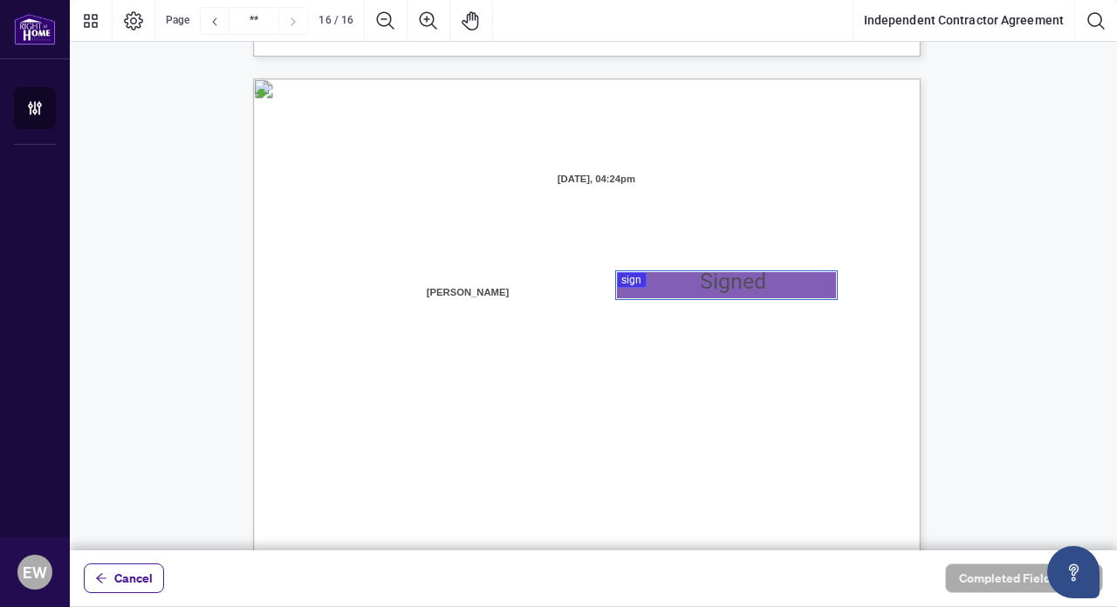
click at [661, 276] on div at bounding box center [593, 275] width 1047 height 551
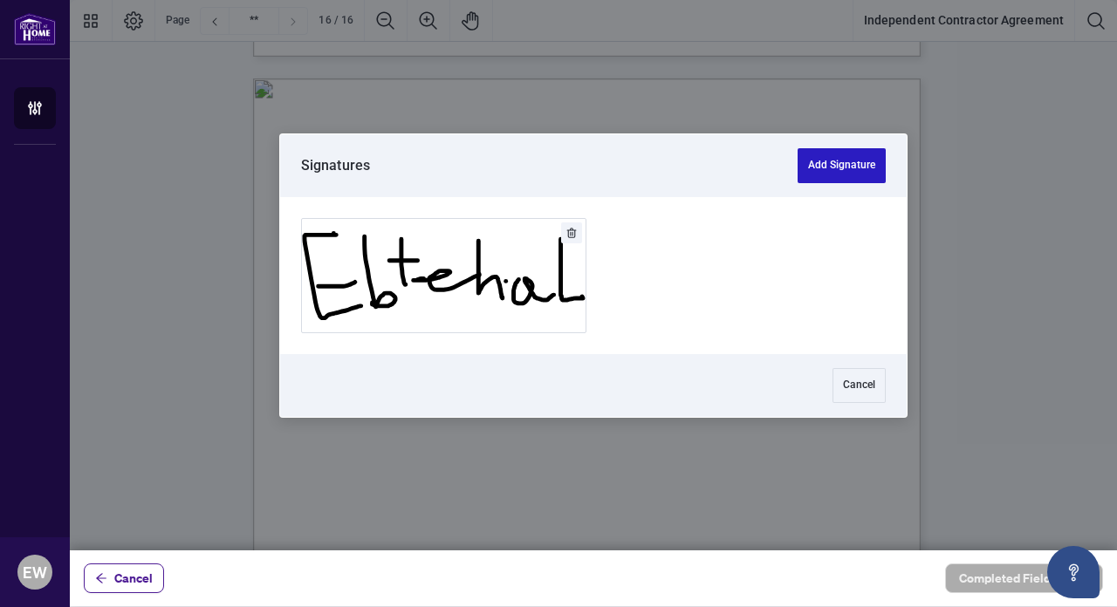
click at [860, 166] on button "Add Signature" at bounding box center [842, 165] width 88 height 35
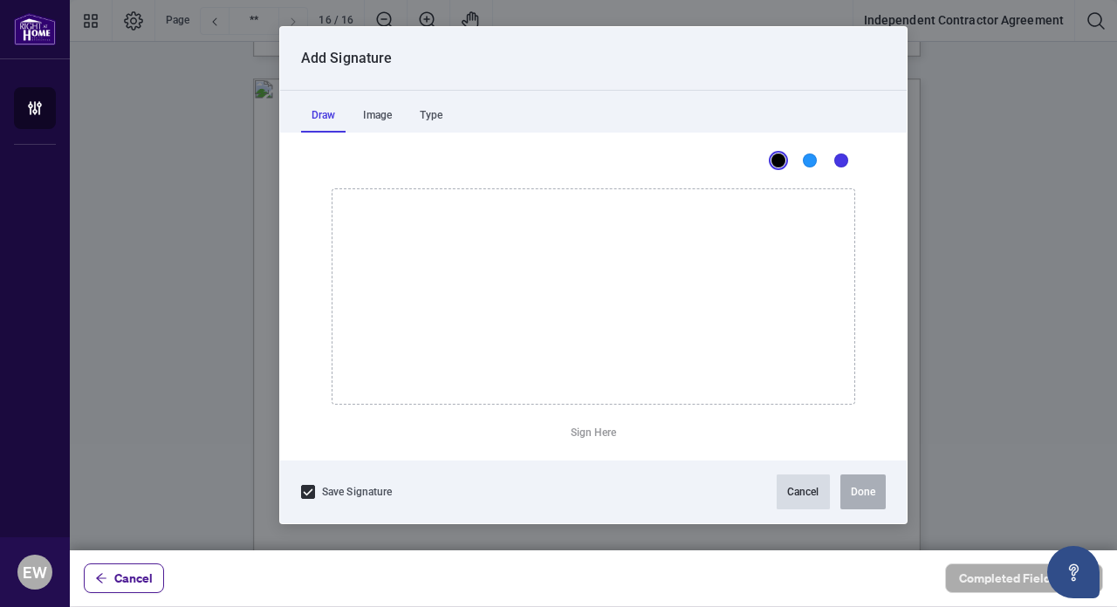
click at [800, 500] on button "Cancel" at bounding box center [803, 492] width 53 height 35
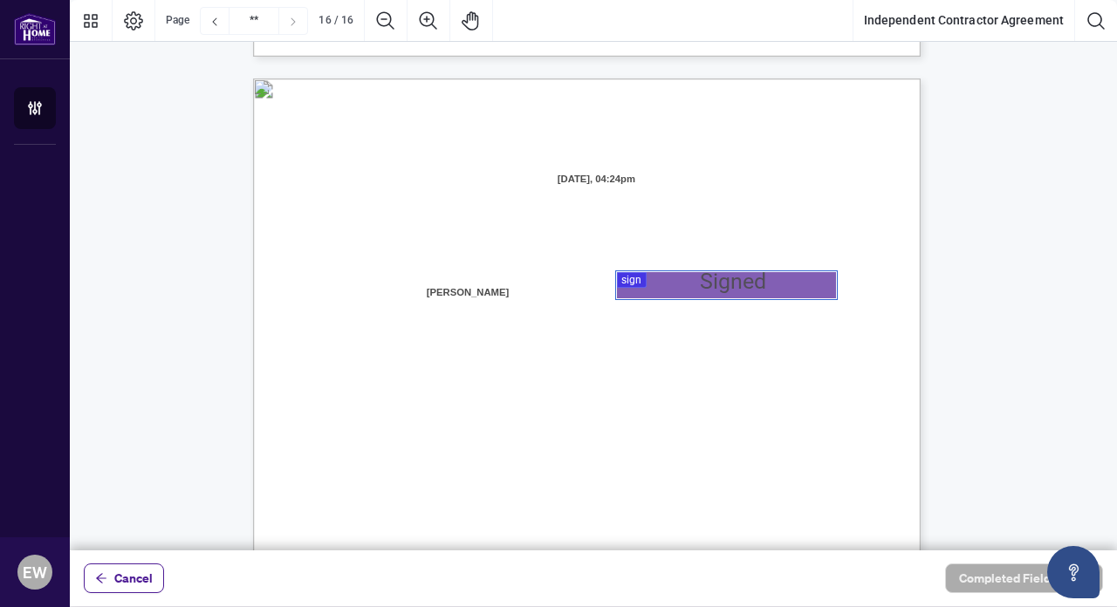
click at [658, 277] on div at bounding box center [593, 275] width 1047 height 551
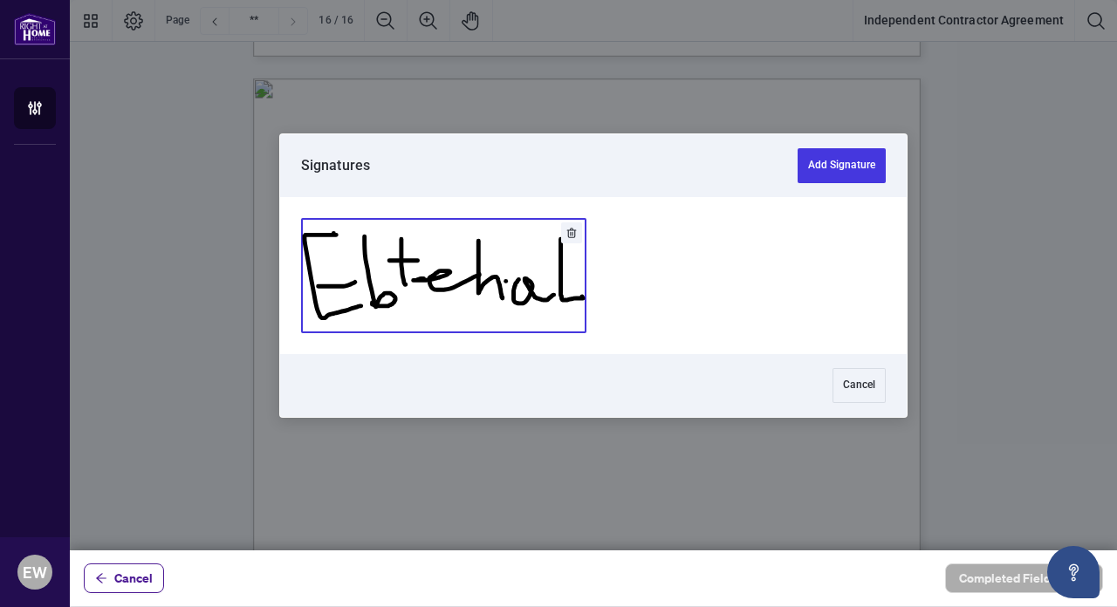
click at [444, 262] on button "Add Signature" at bounding box center [444, 275] width 284 height 113
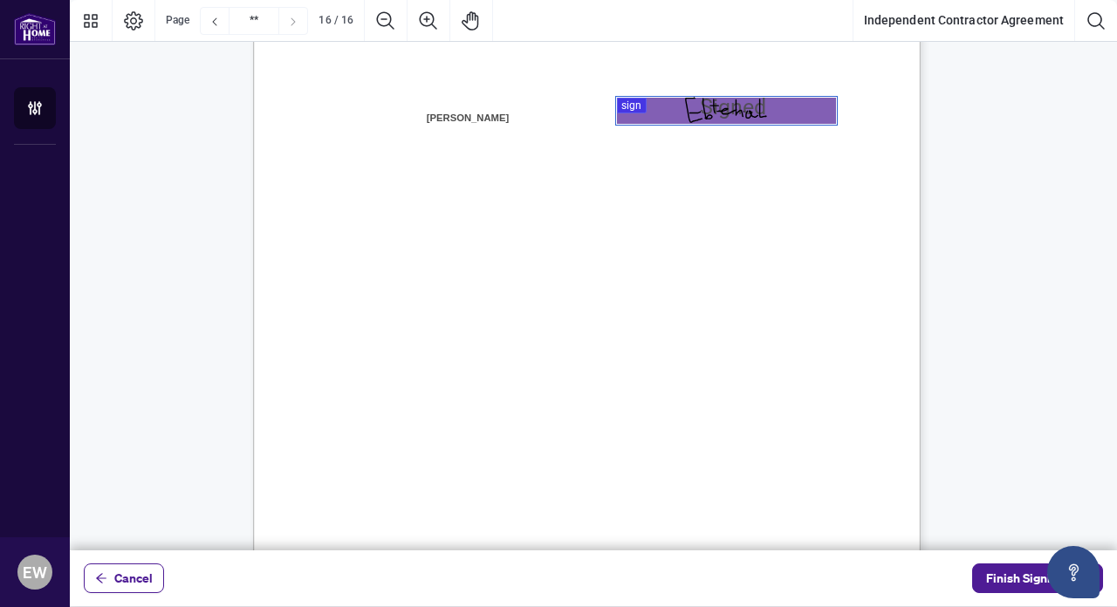
scroll to position [13493, 0]
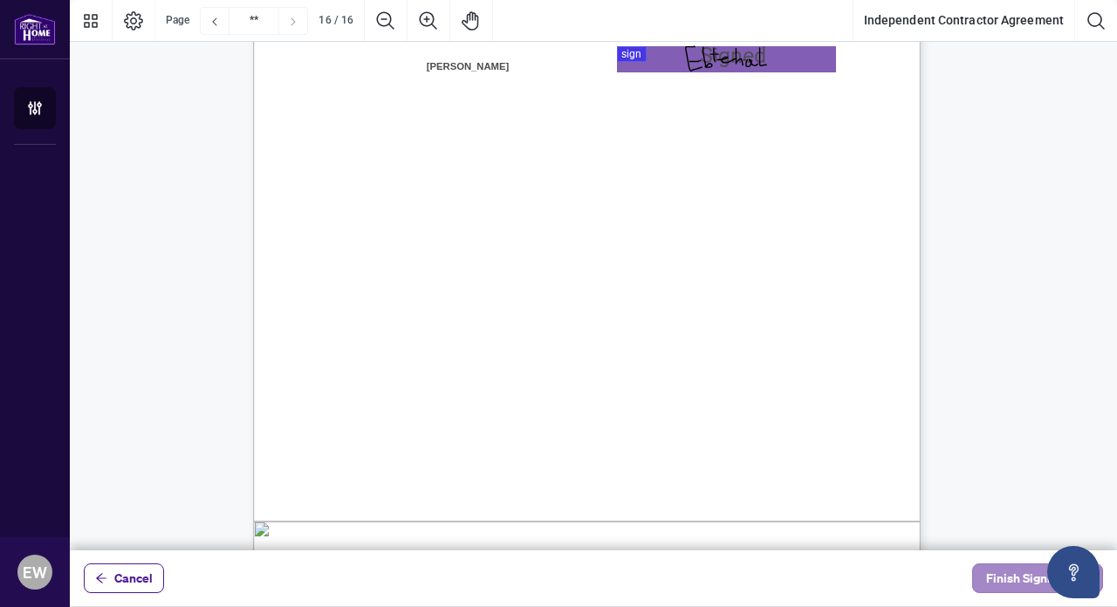
click at [1003, 569] on span "Finish Signing" at bounding box center [1025, 579] width 79 height 28
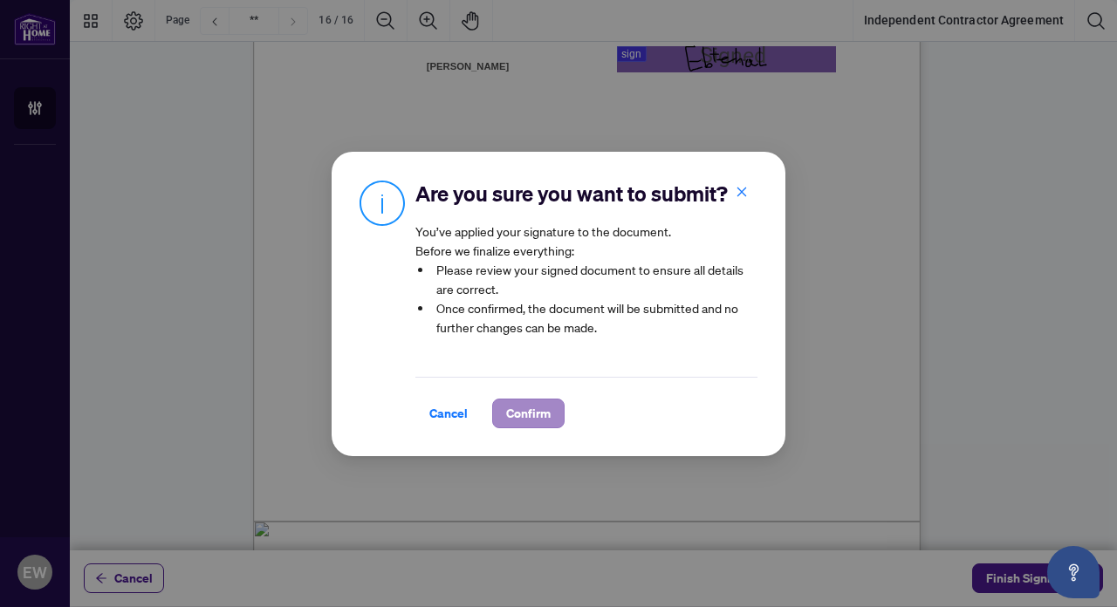
click at [524, 406] on span "Confirm" at bounding box center [528, 414] width 45 height 28
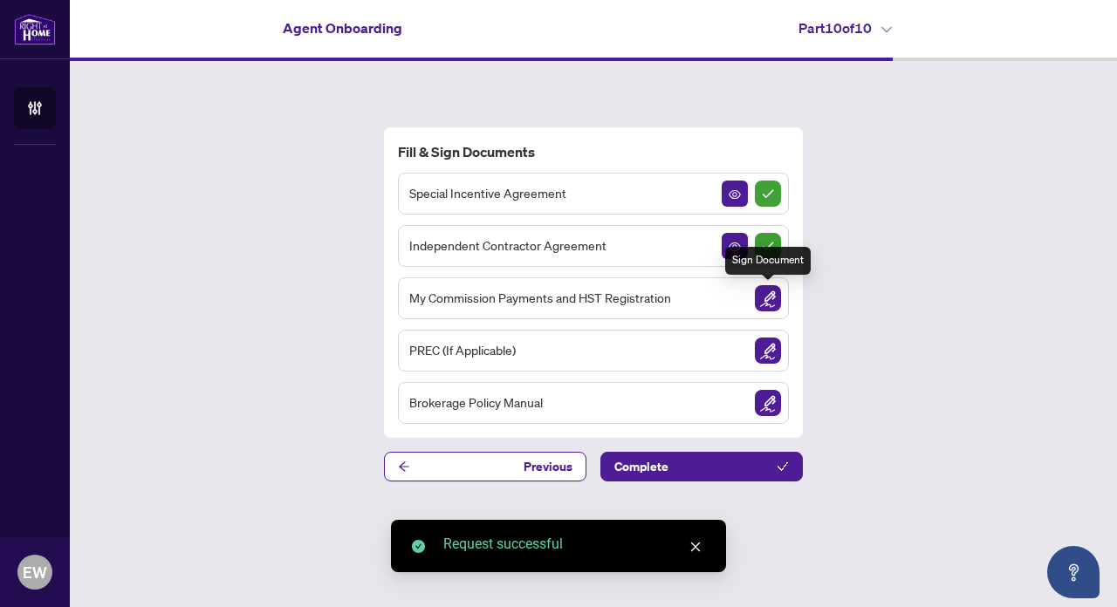
click at [764, 303] on img "Sign Document" at bounding box center [768, 298] width 26 height 26
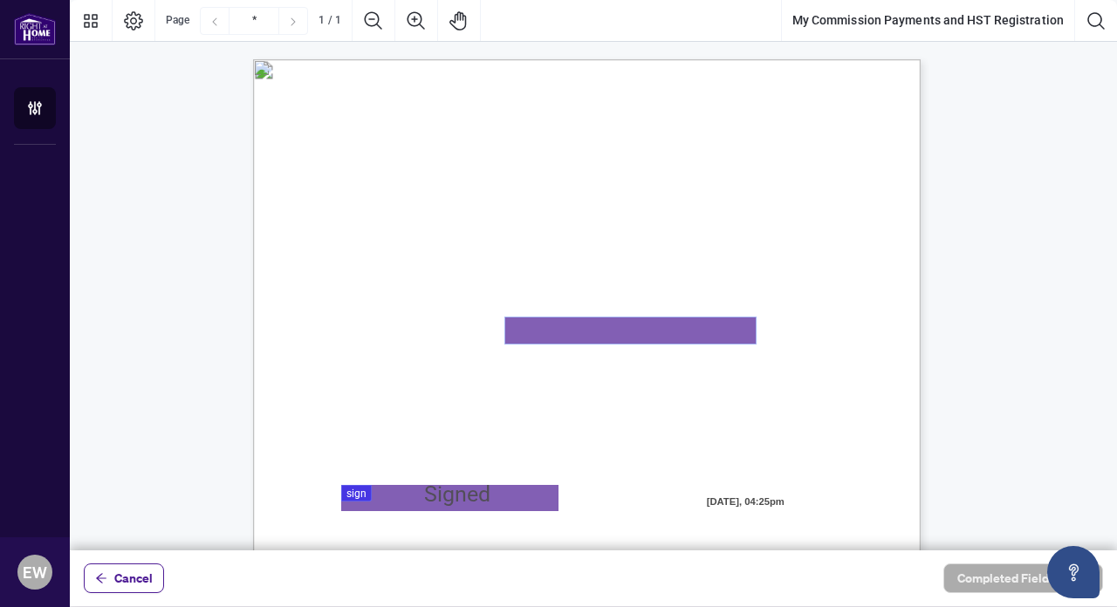
click at [632, 339] on textarea "01K2N82W0617PR3KA8X9DYAB9F" at bounding box center [630, 331] width 250 height 26
paste textarea "**********"
type textarea "**********"
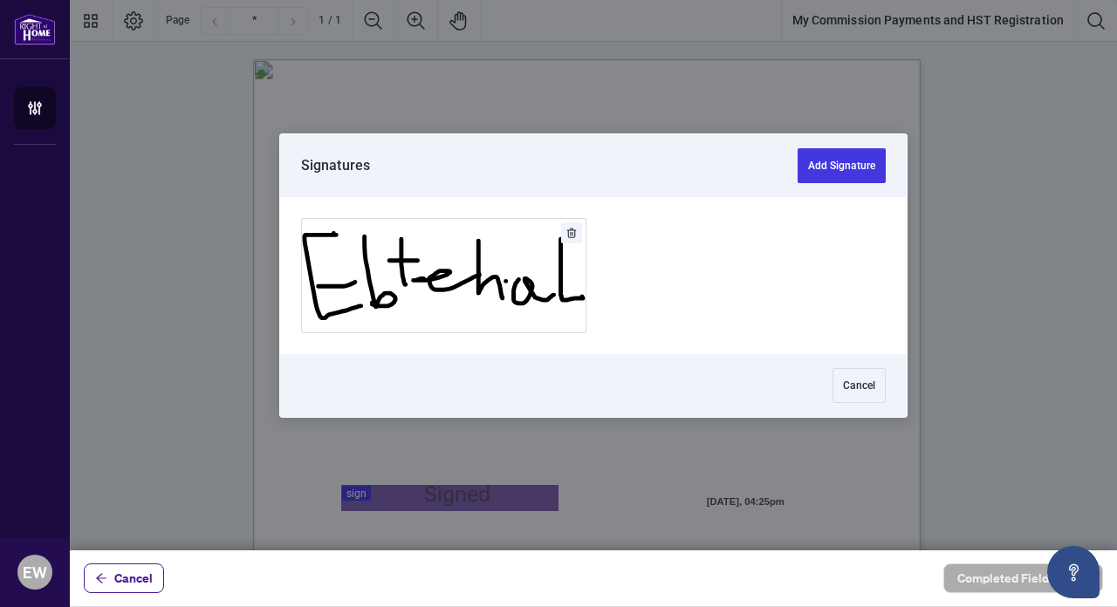
click at [488, 508] on div at bounding box center [593, 275] width 1047 height 551
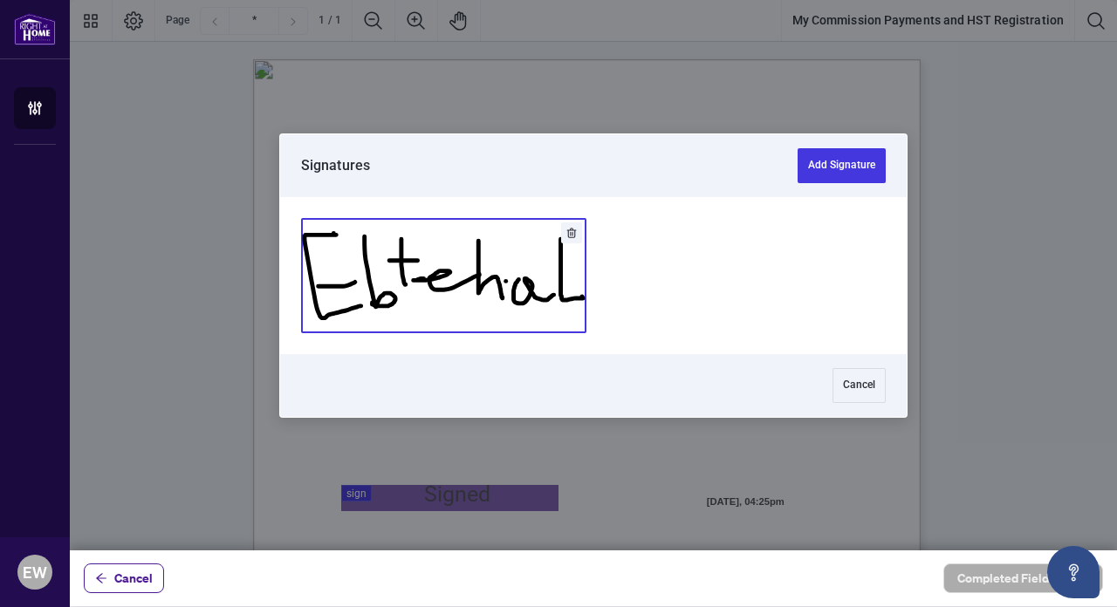
click at [510, 292] on button "Add Signature" at bounding box center [444, 275] width 284 height 113
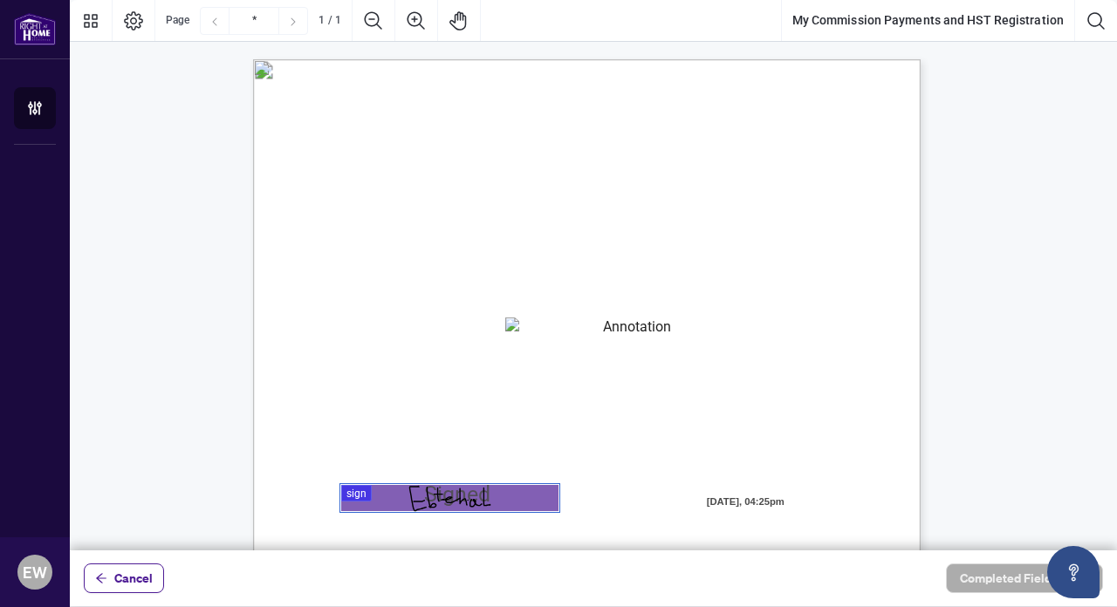
scroll to position [390, 0]
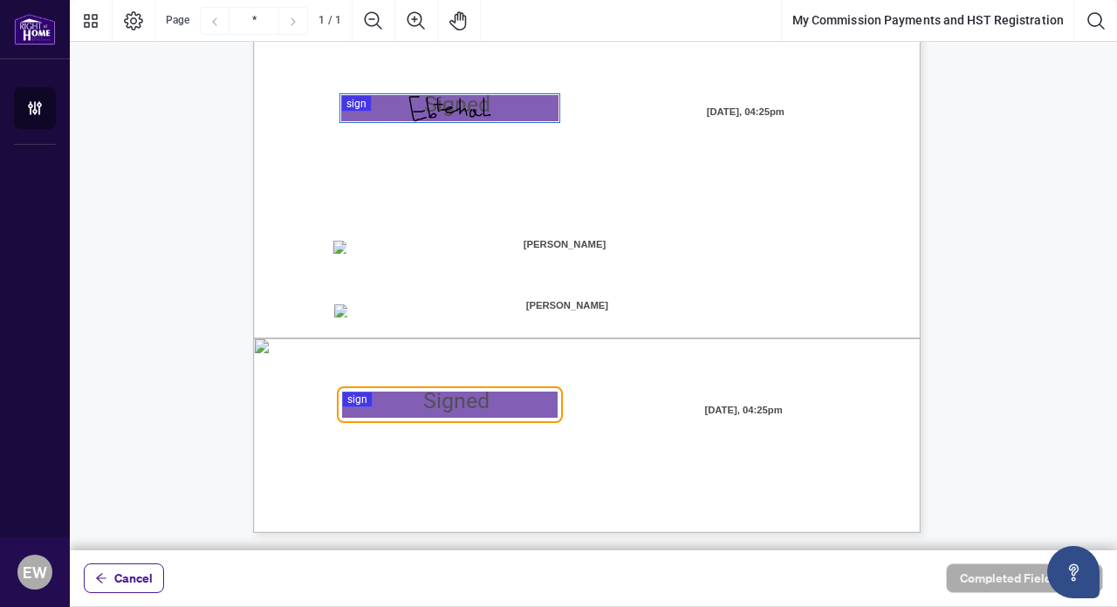
click at [305, 274] on div "MY COMMISSION PAYMENTS AND HST REGISTRATION For Right at Home Realty to pay out…" at bounding box center [670, 209] width 834 height 1080
click at [416, 402] on div at bounding box center [593, 275] width 1047 height 551
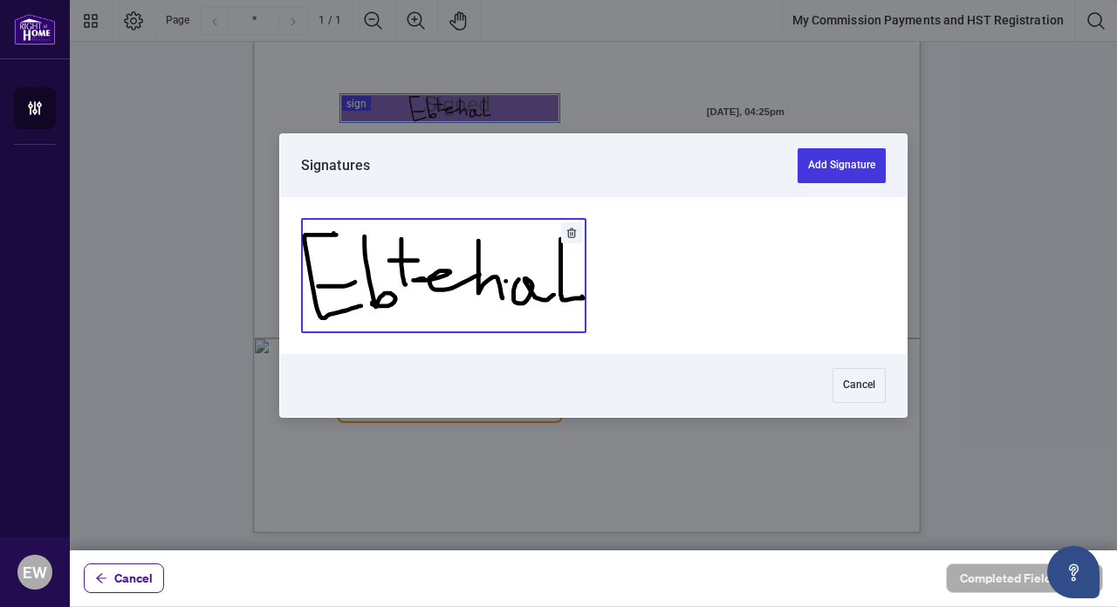
click at [421, 264] on button "Add Signature" at bounding box center [444, 275] width 284 height 113
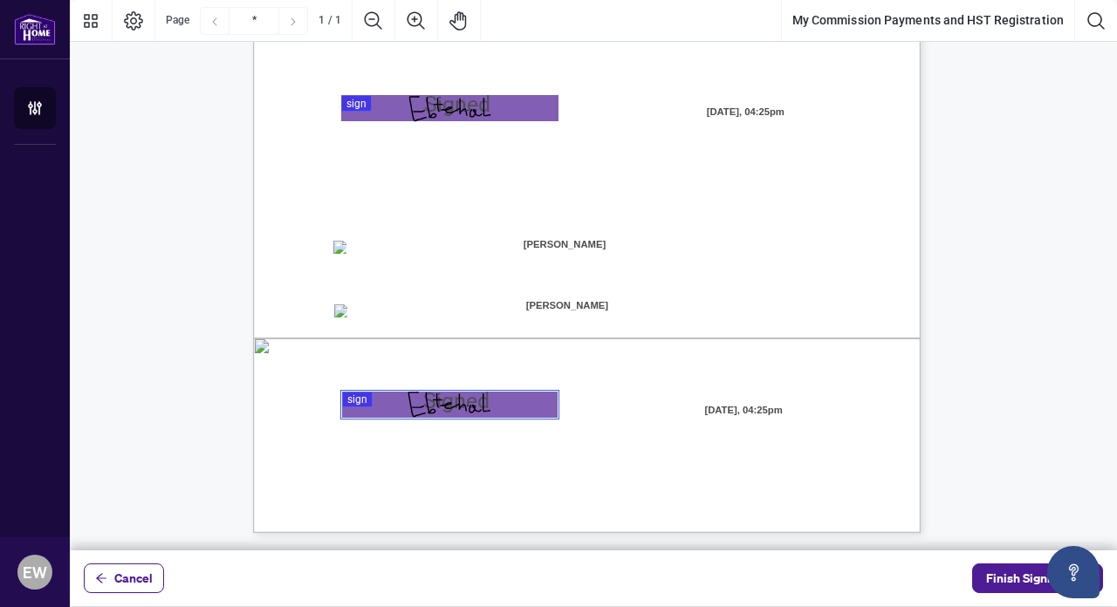
click at [339, 255] on span "☐" at bounding box center [337, 248] width 9 height 15
click at [383, 249] on span "Direct Deposit:" at bounding box center [387, 250] width 72 height 16
click at [605, 309] on span "[PERSON_NAME]" at bounding box center [567, 305] width 216 height 26
drag, startPoint x: 605, startPoint y: 309, endPoint x: 567, endPoint y: 308, distance: 37.5
click at [567, 308] on span "[PERSON_NAME]" at bounding box center [567, 305] width 216 height 26
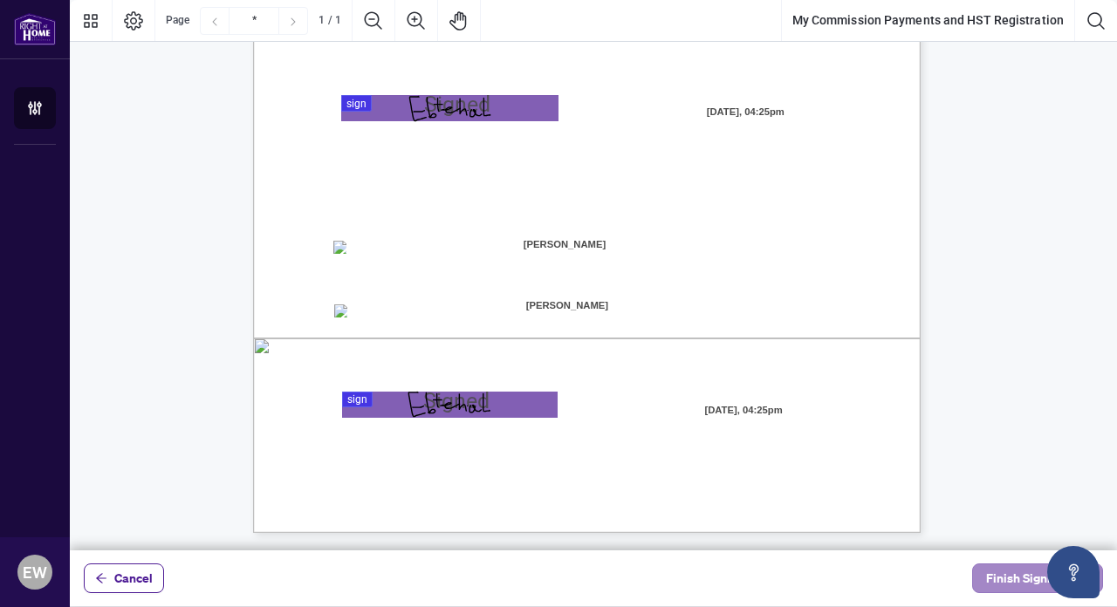
click at [1004, 578] on span "Finish Signing" at bounding box center [1025, 579] width 79 height 28
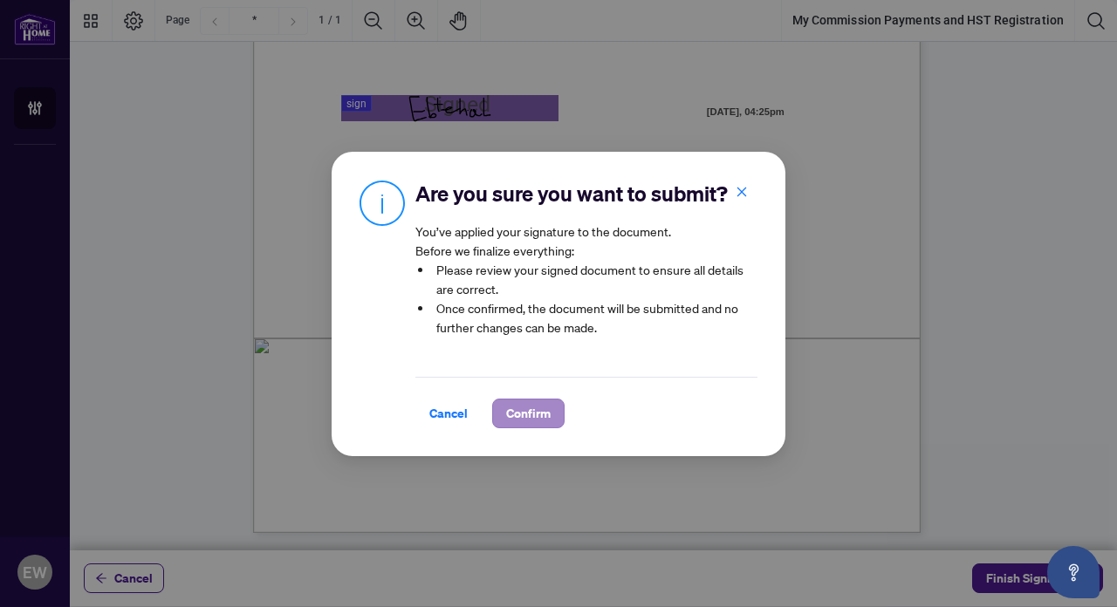
click at [538, 414] on span "Confirm" at bounding box center [528, 414] width 45 height 28
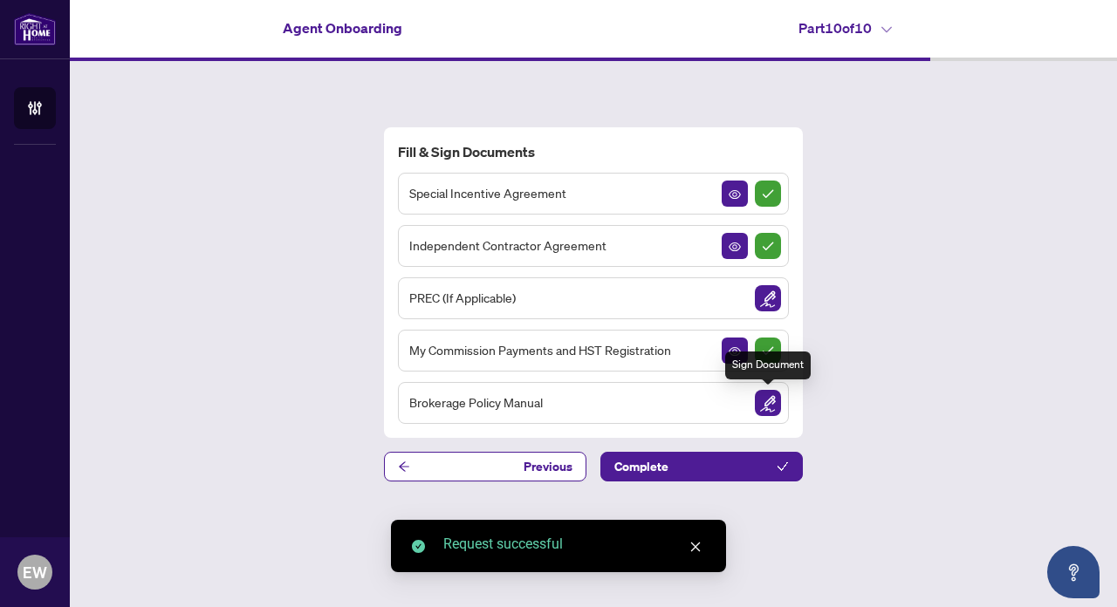
click at [769, 408] on img "Sign Document" at bounding box center [768, 403] width 26 height 26
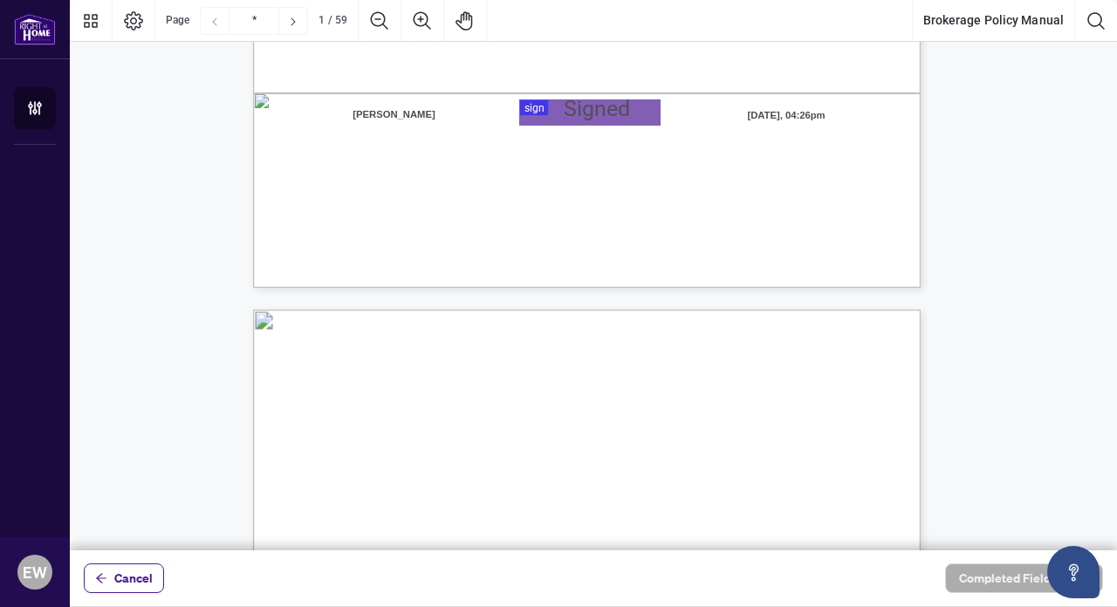
scroll to position [552, 0]
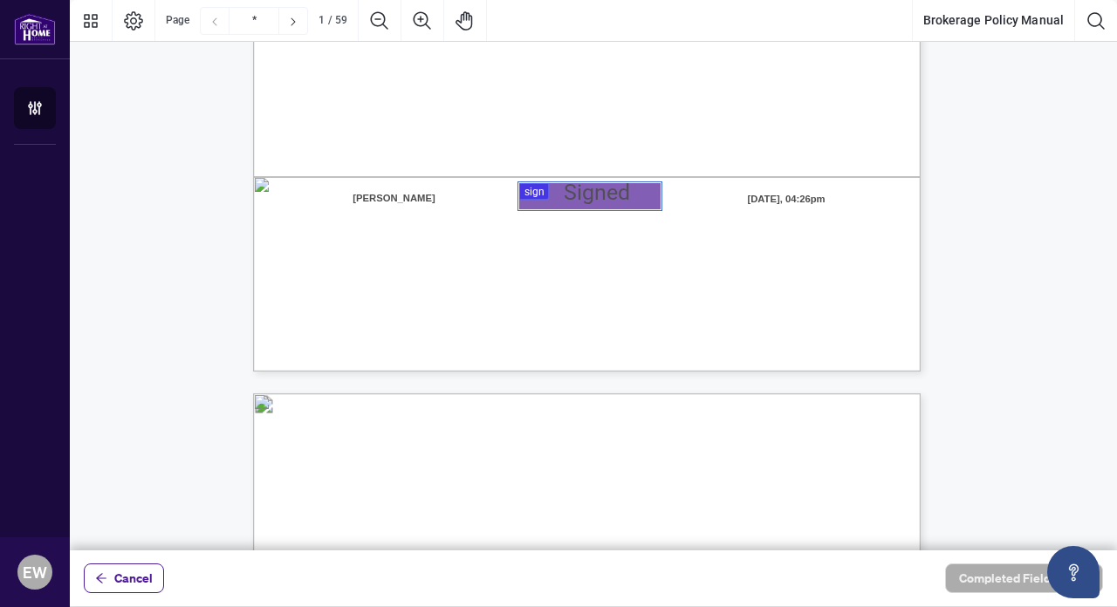
click at [565, 203] on div at bounding box center [593, 275] width 1047 height 551
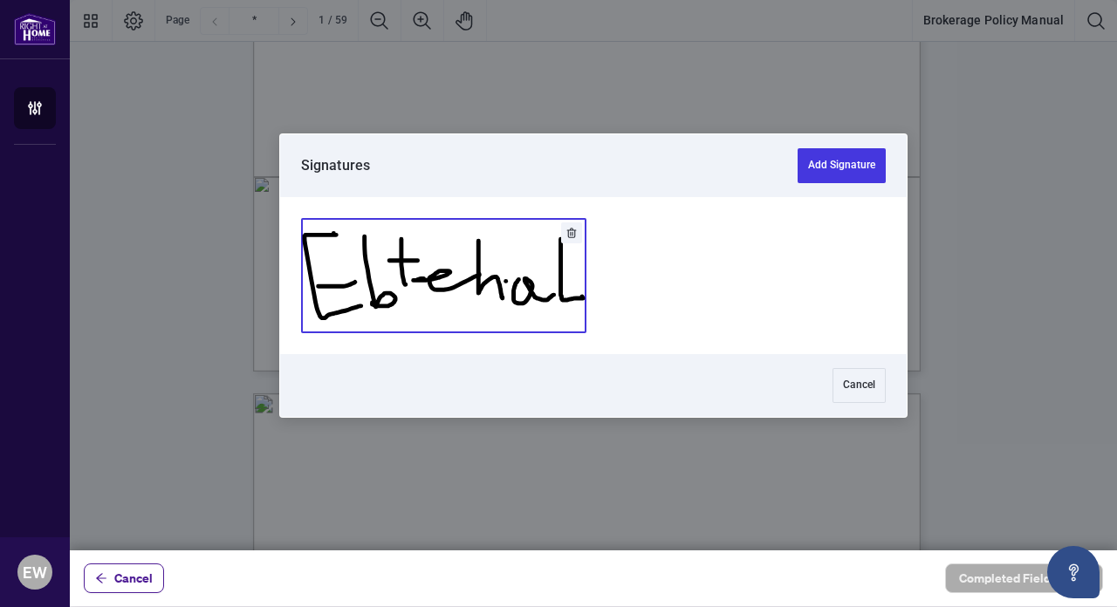
click at [490, 261] on button "Add Signature" at bounding box center [444, 275] width 284 height 113
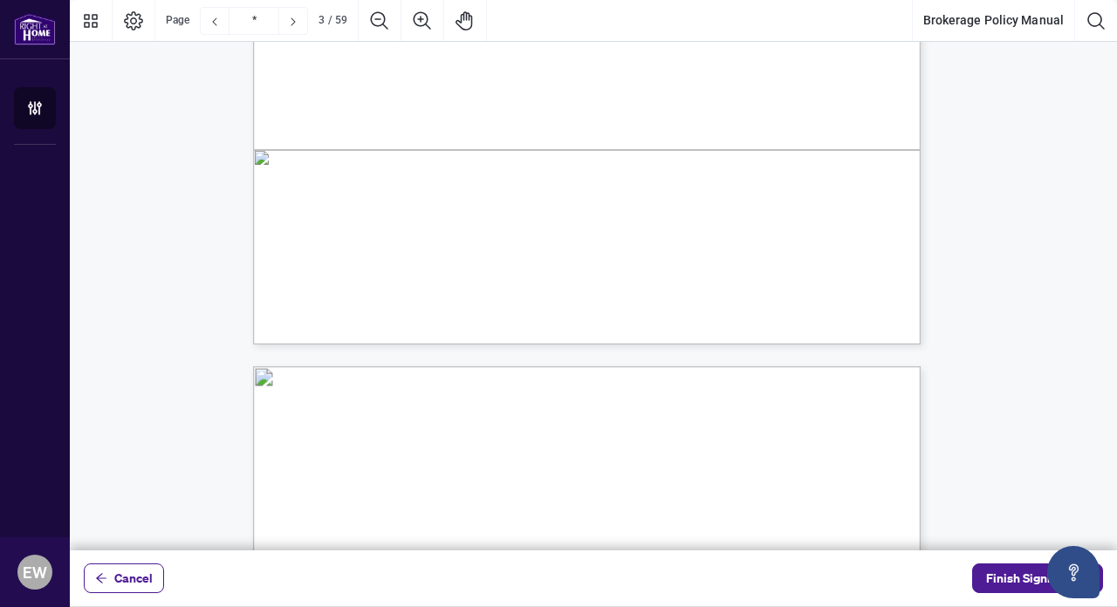
scroll to position [2826, 0]
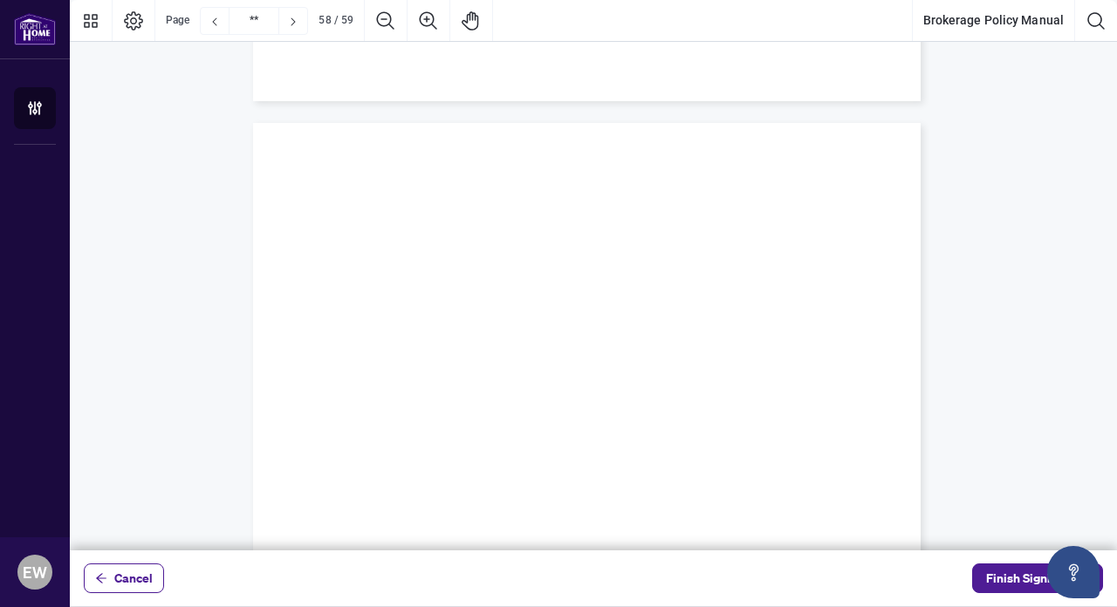
type input "**"
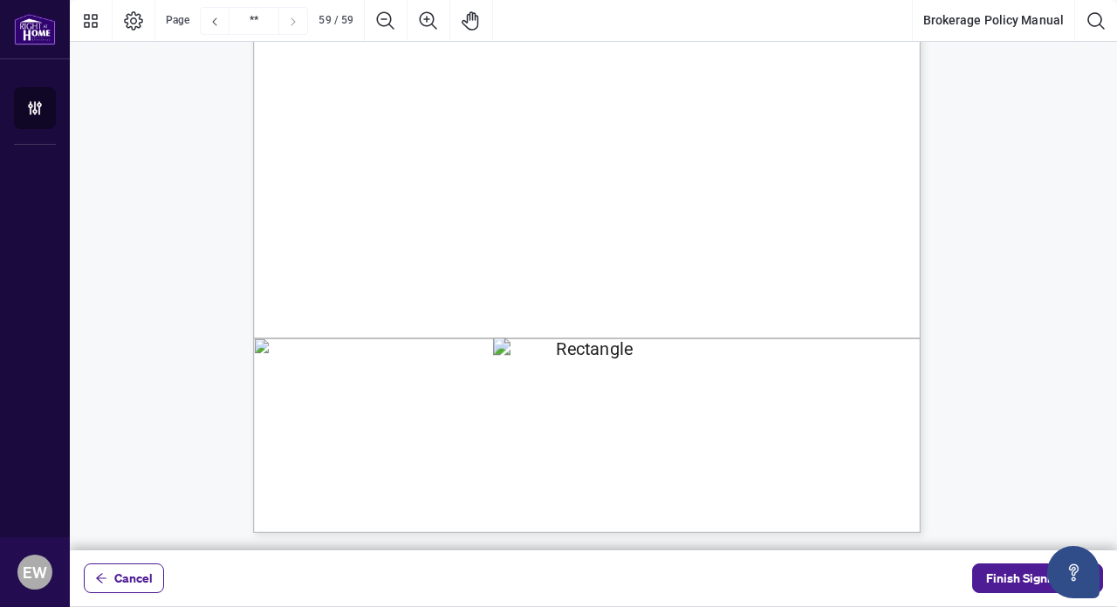
scroll to position [0, 0]
click at [997, 585] on span "Finish Signing" at bounding box center [1025, 579] width 79 height 28
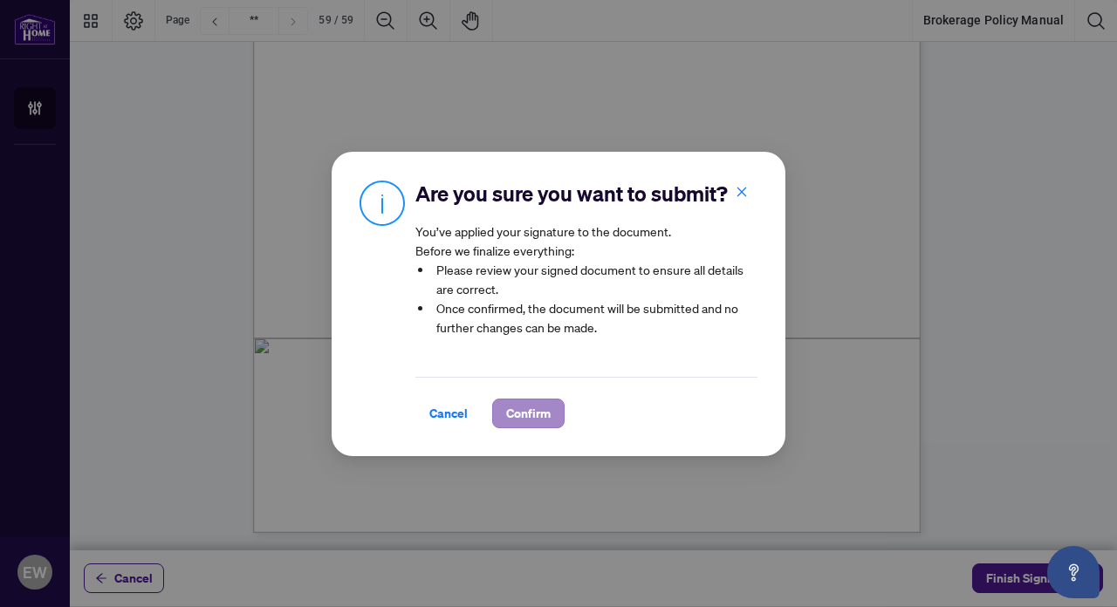
click at [538, 414] on span "Confirm" at bounding box center [528, 414] width 45 height 28
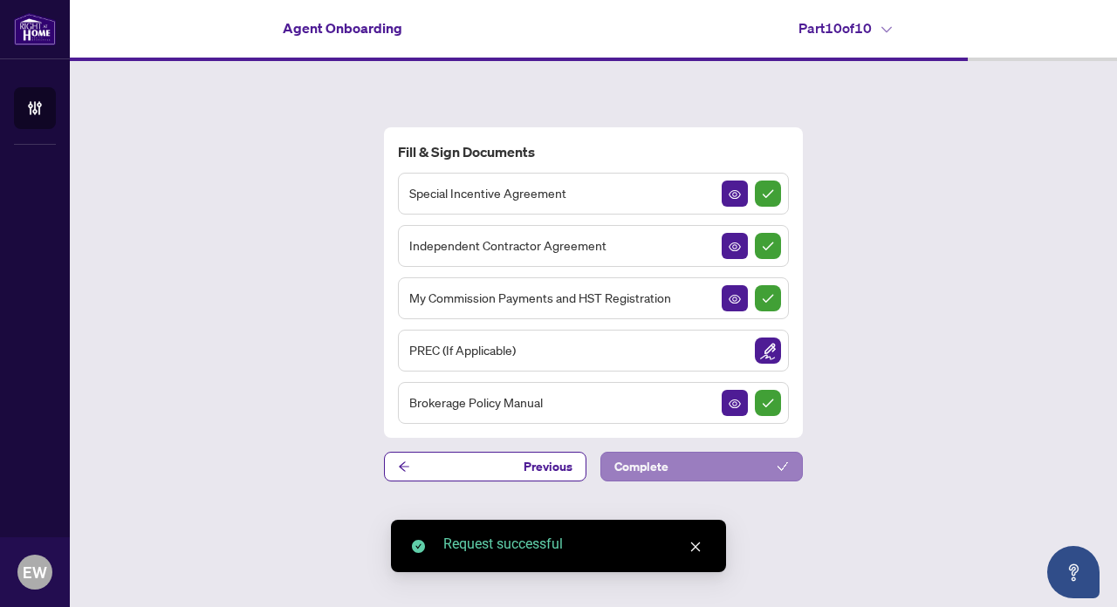
click at [677, 461] on button "Complete" at bounding box center [701, 467] width 202 height 30
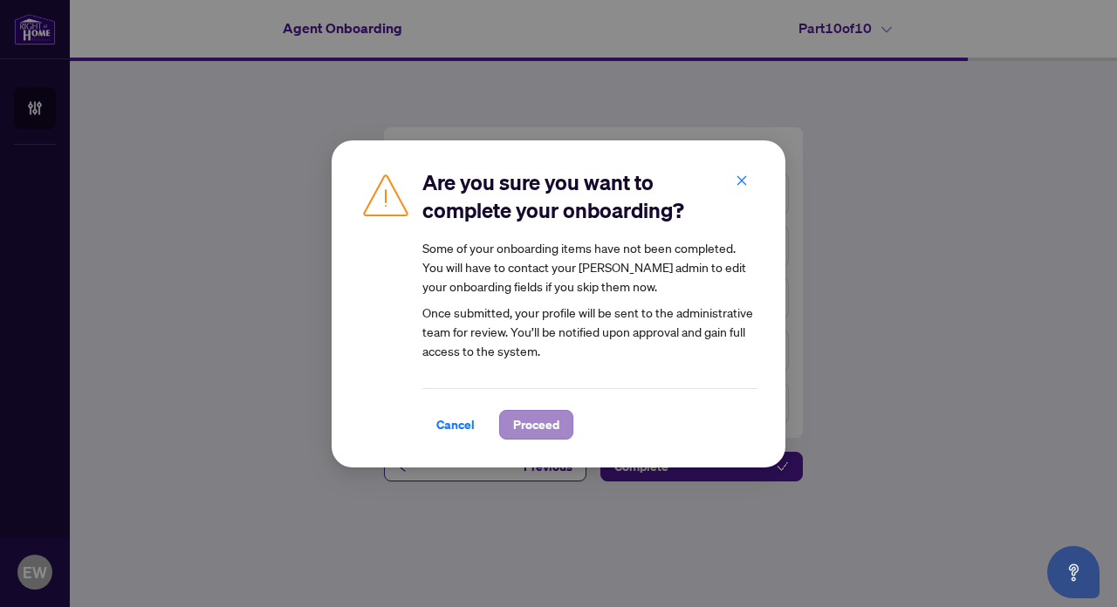
click at [531, 424] on span "Proceed" at bounding box center [536, 425] width 46 height 28
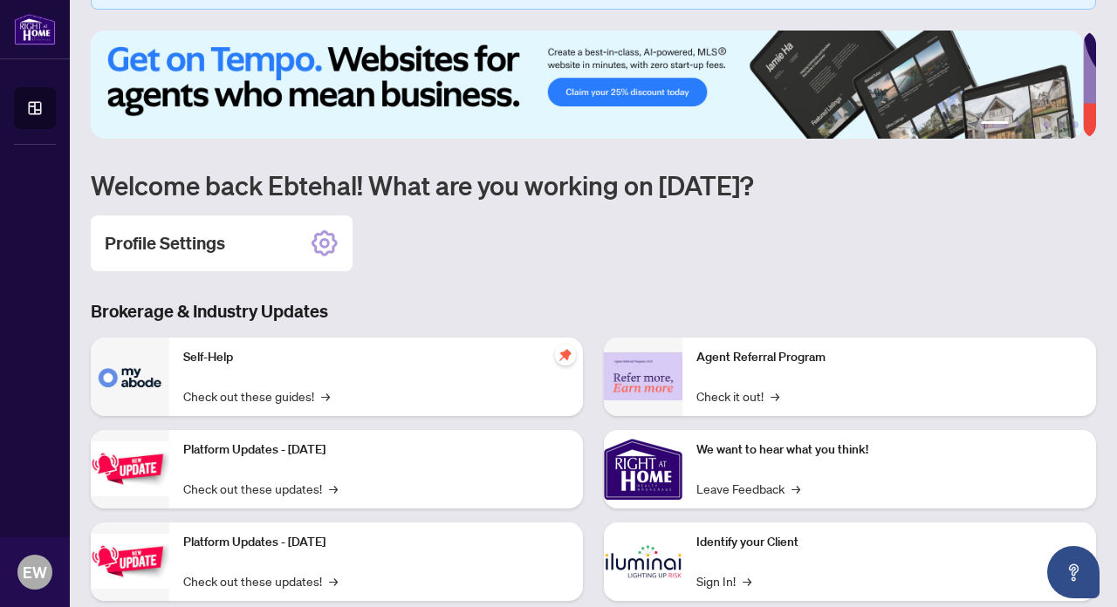
scroll to position [47, 0]
